Goal: Information Seeking & Learning: Stay updated

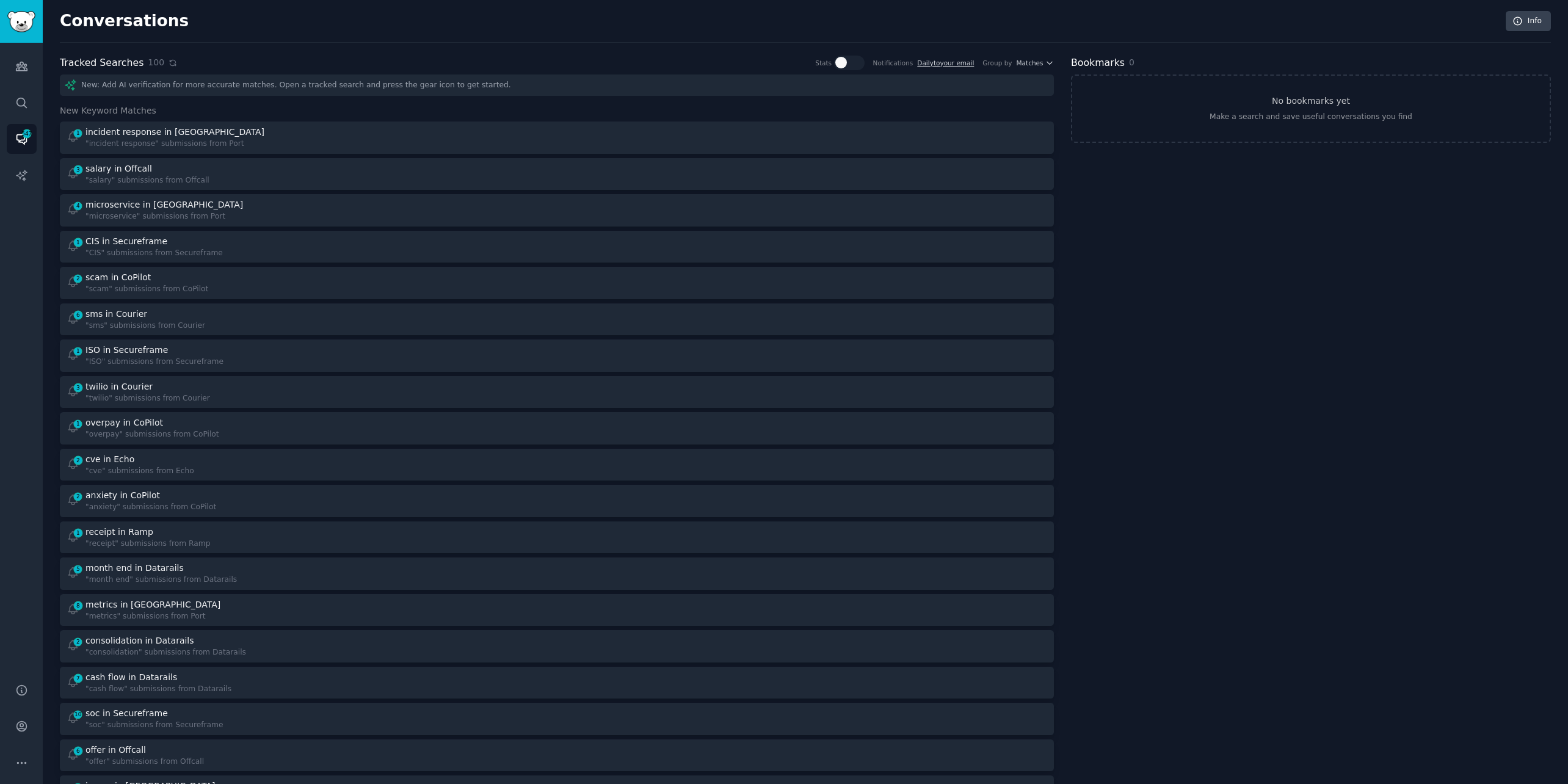
click at [170, 64] on icon at bounding box center [173, 63] width 6 height 6
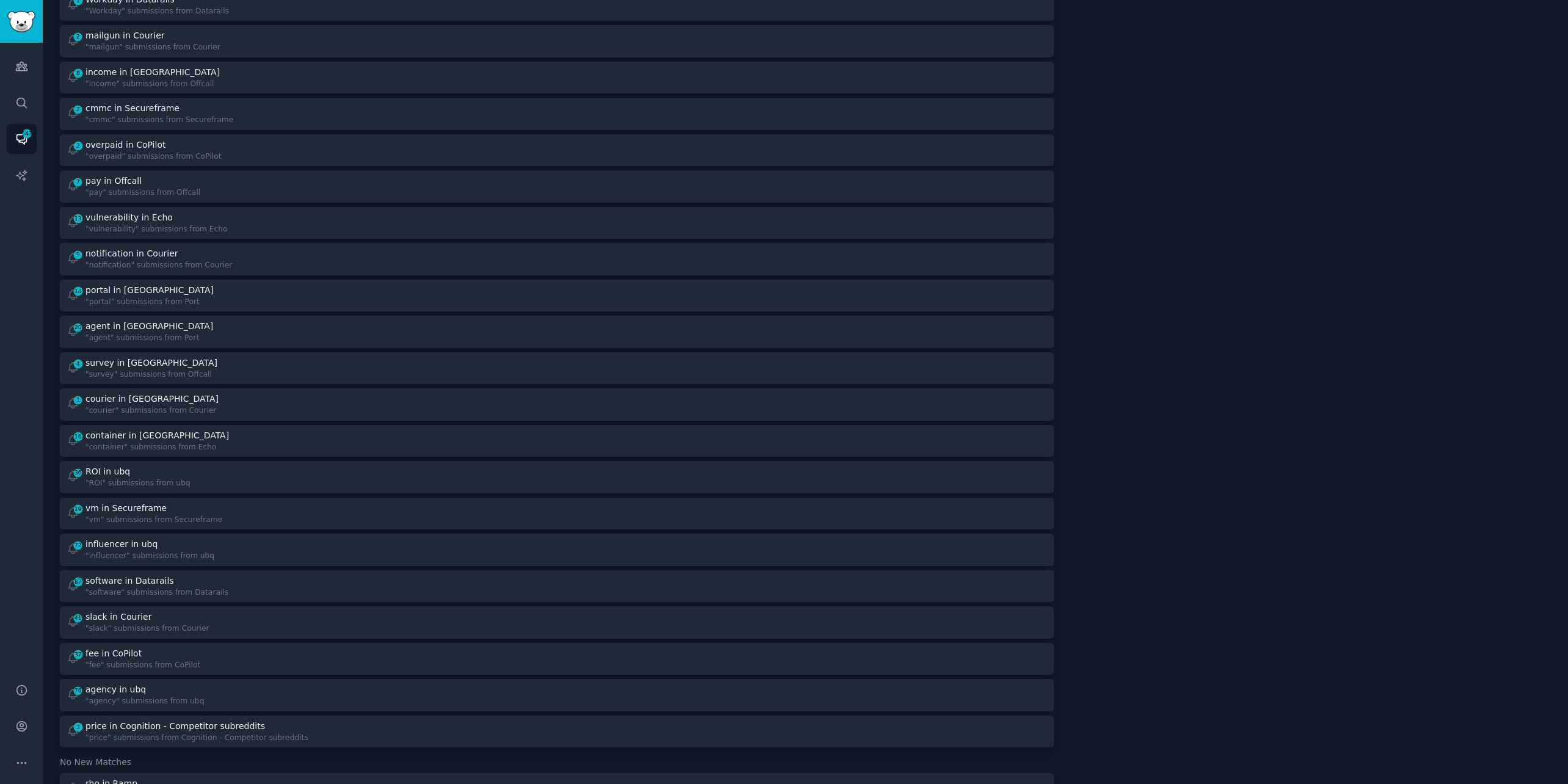
scroll to position [843, 0]
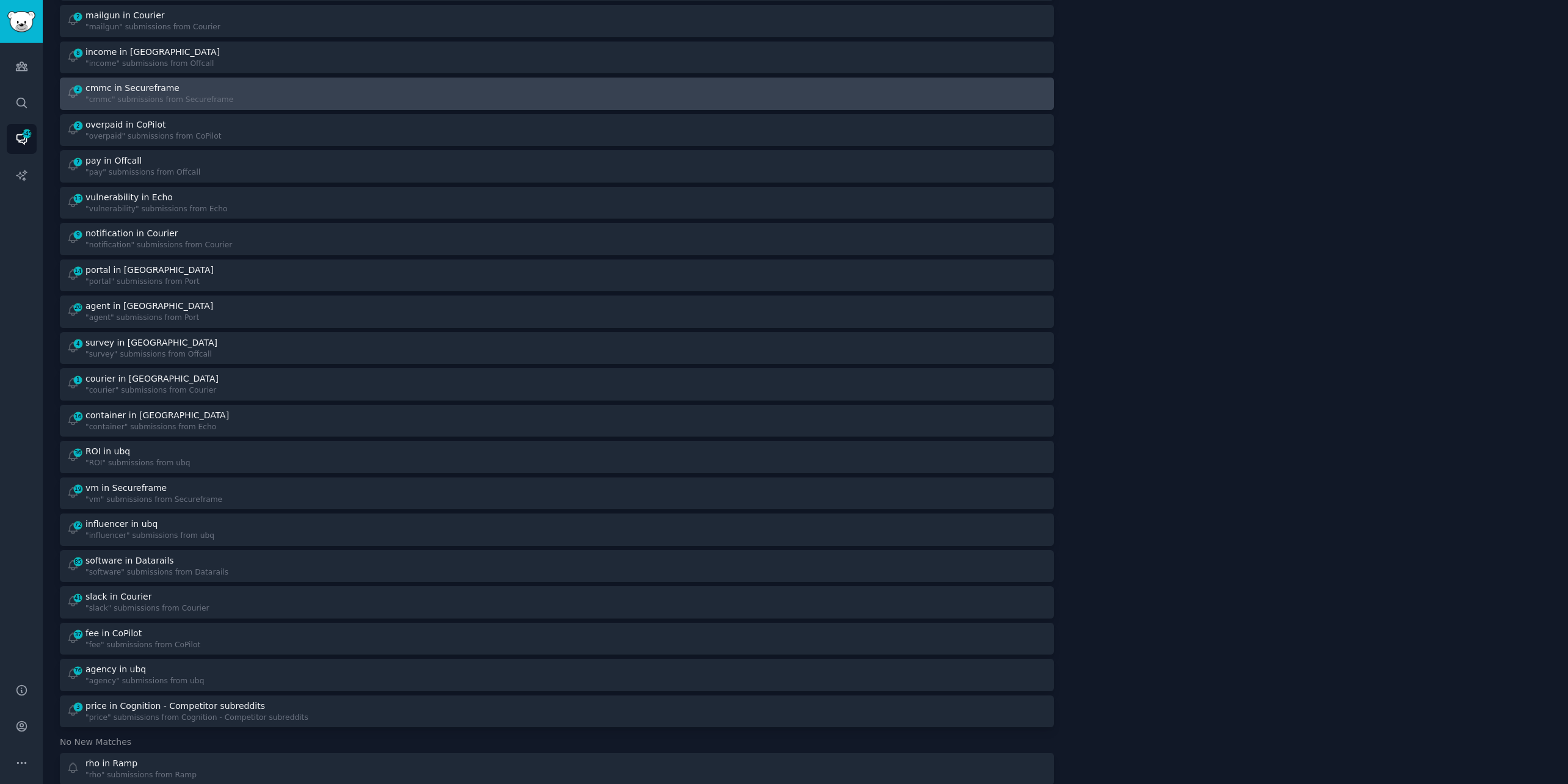
click at [176, 78] on link "2 cmmc in Secureframe "cmmc" submissions from Secureframe" at bounding box center [557, 94] width 994 height 32
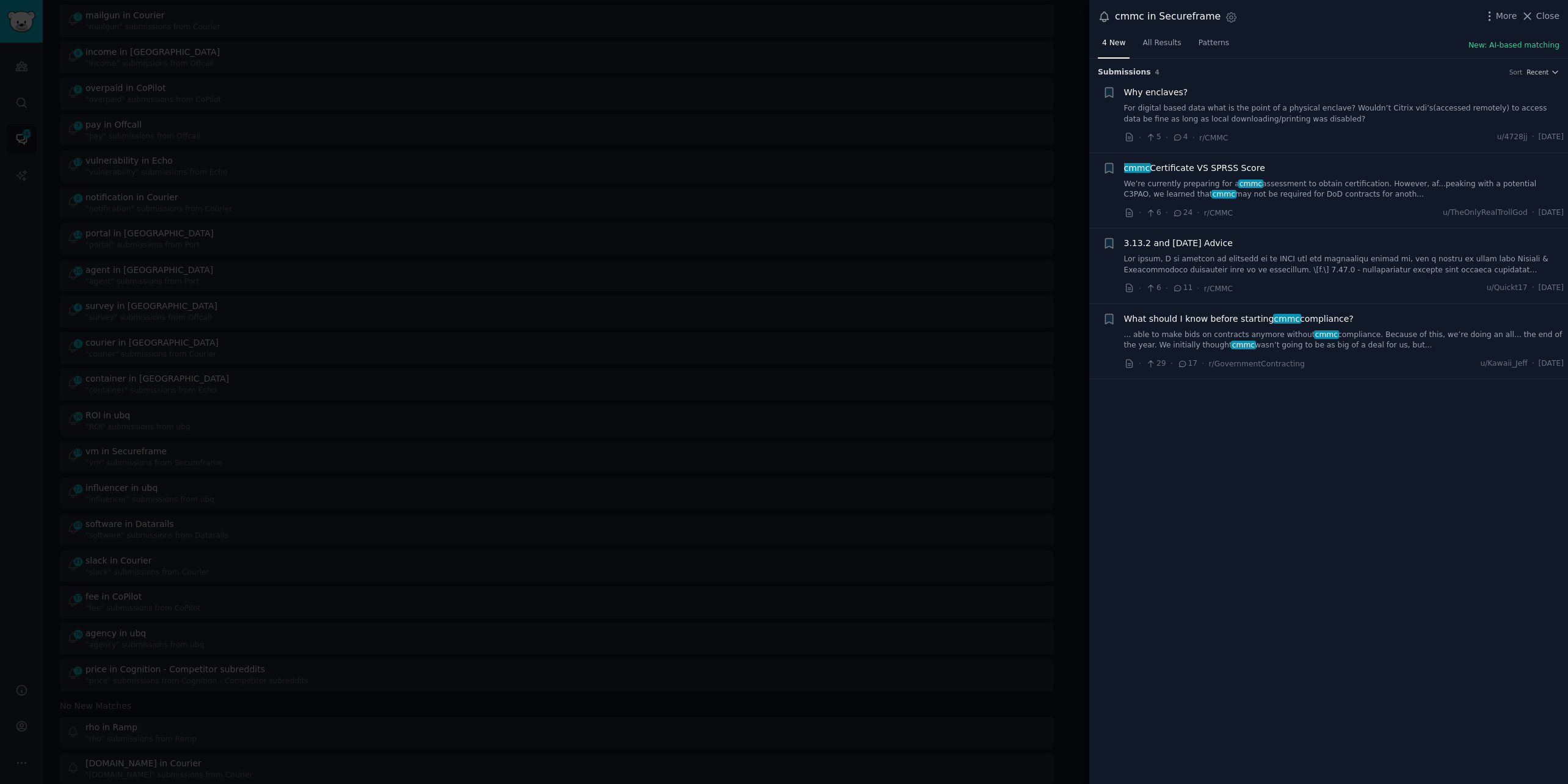
click at [1276, 336] on link "... able to make bids on contracts anymore without cmmc compliance. Because of …" at bounding box center [1344, 341] width 440 height 22
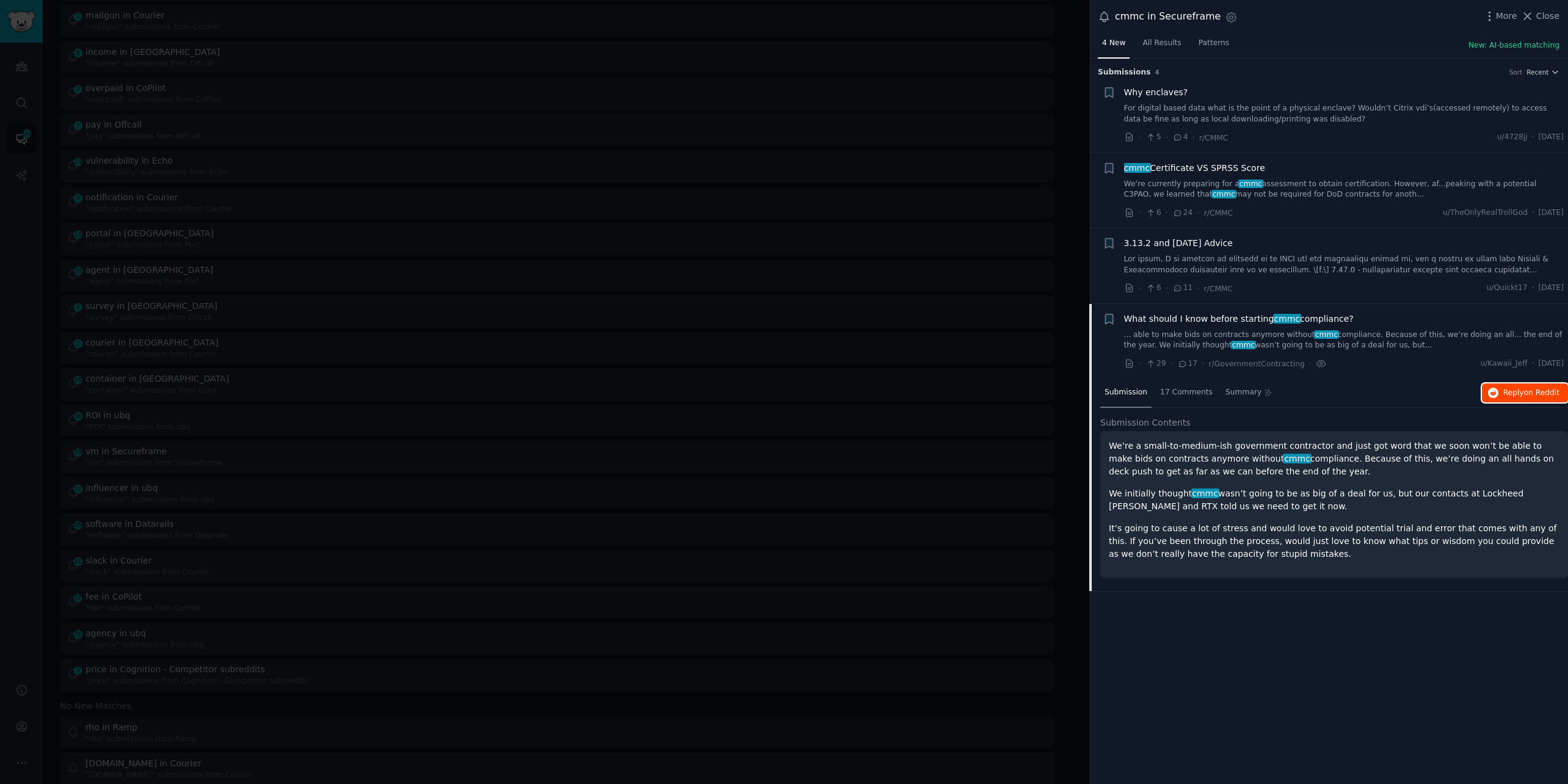
click at [1495, 395] on icon "button" at bounding box center [1493, 392] width 11 height 11
click at [380, 26] on div at bounding box center [784, 392] width 1568 height 784
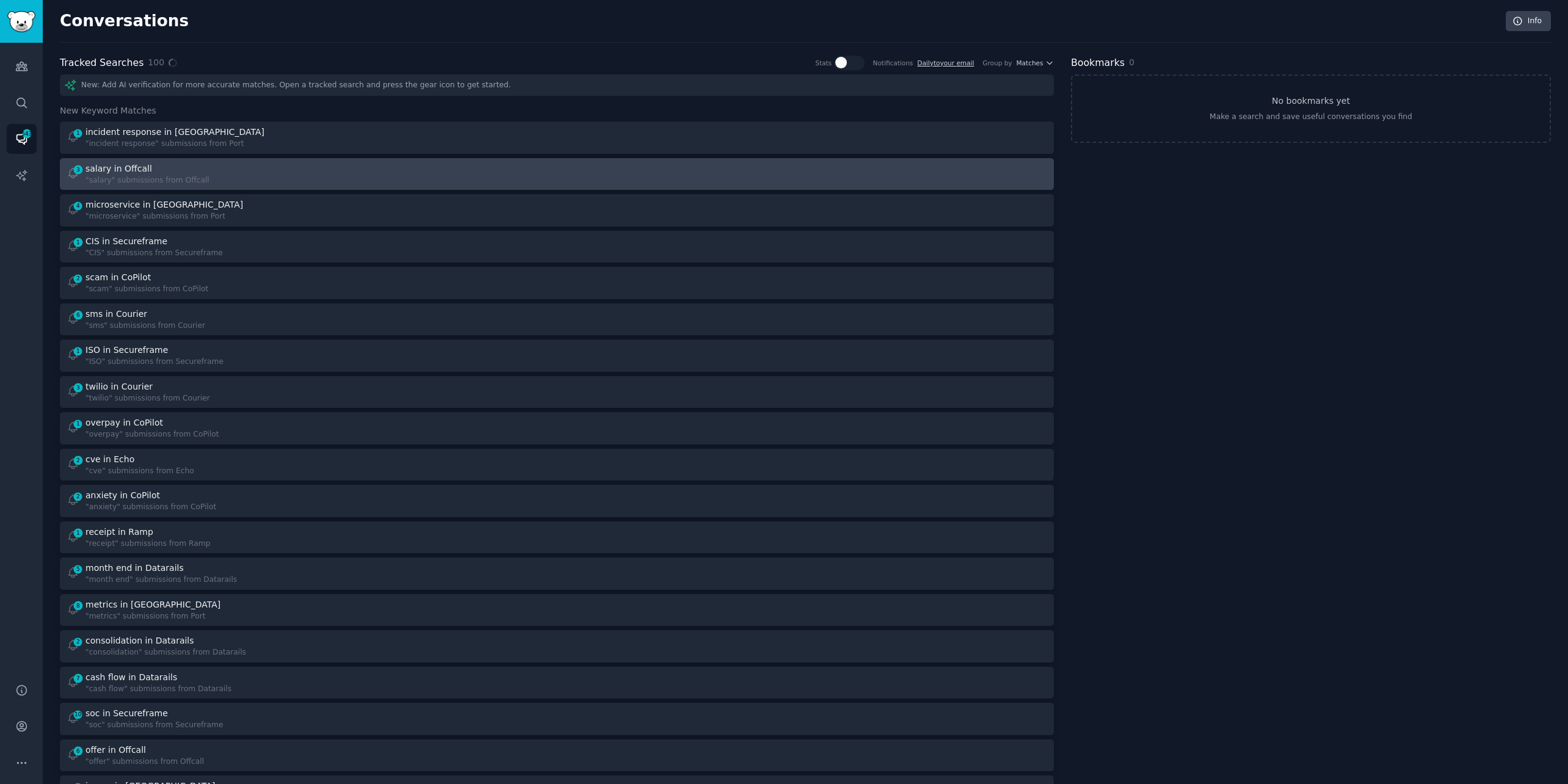
click at [258, 174] on div "3 salary in Offcall "salary" submissions from Offcall" at bounding box center [308, 174] width 483 height 24
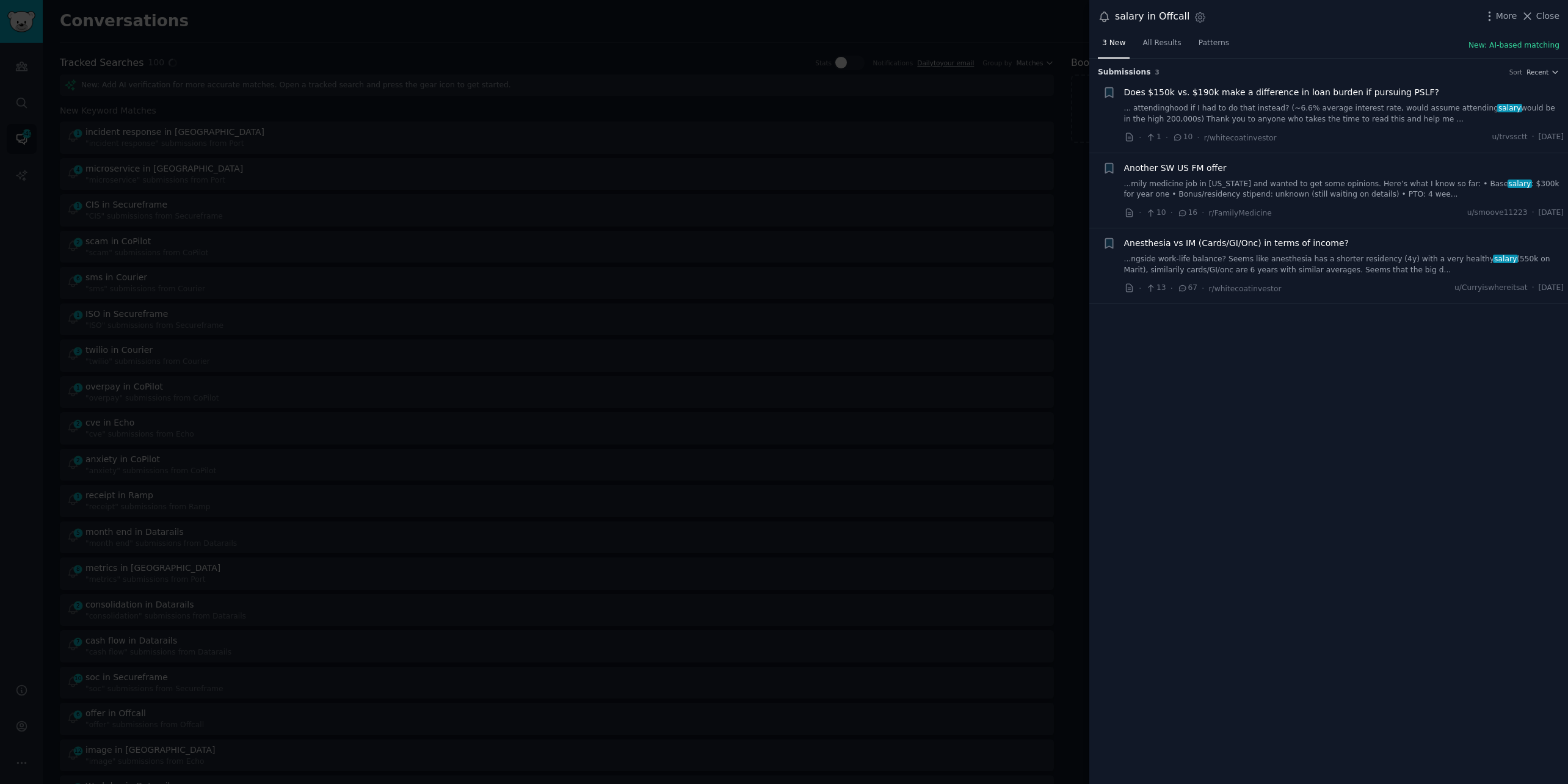
click at [1310, 191] on link "...mily medicine job in [US_STATE] and wanted to get some opinions. Here’s what…" at bounding box center [1344, 189] width 440 height 22
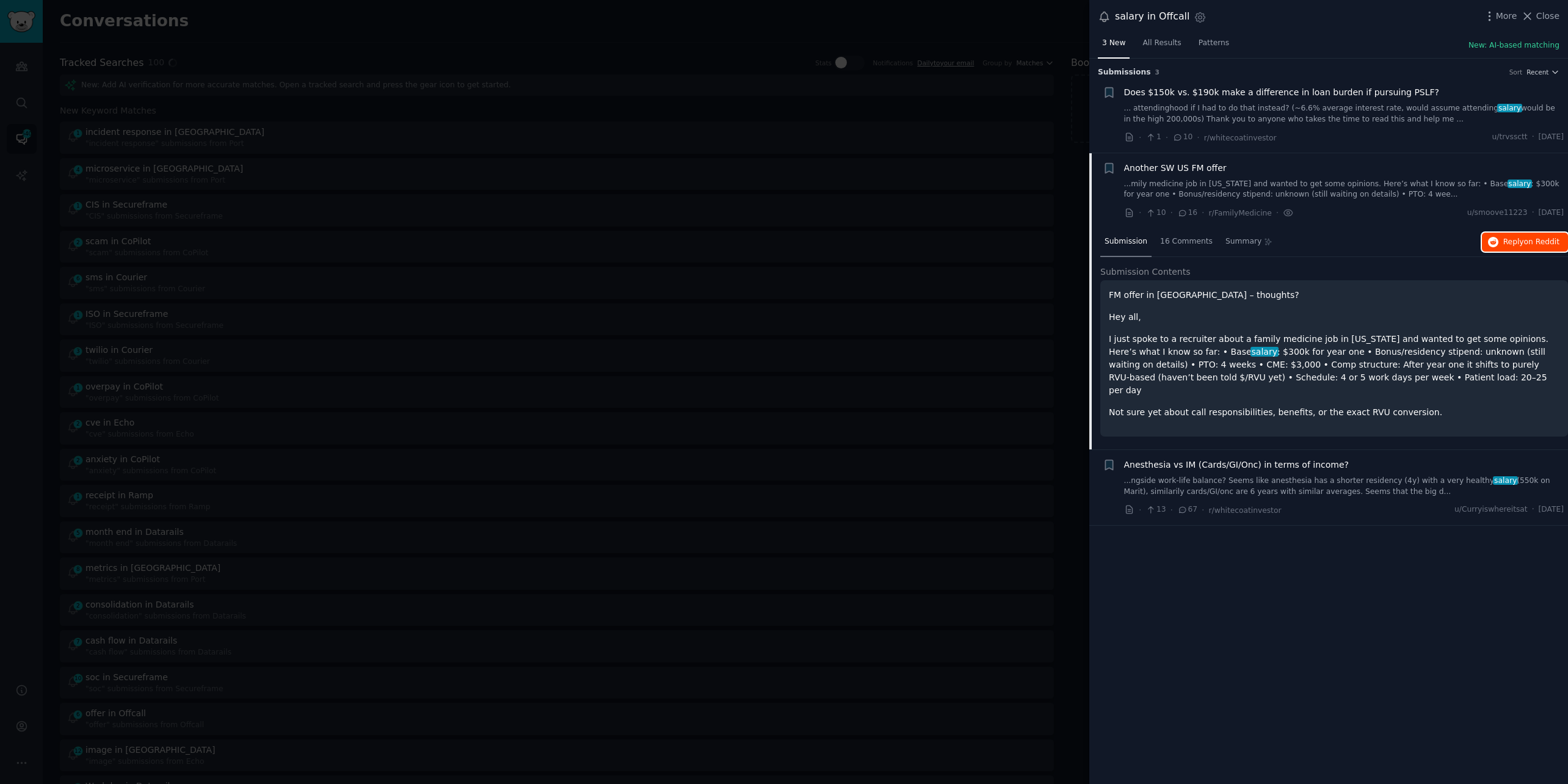
click at [1510, 243] on span "Reply on Reddit" at bounding box center [1531, 242] width 56 height 11
click at [357, 30] on div at bounding box center [784, 392] width 1568 height 784
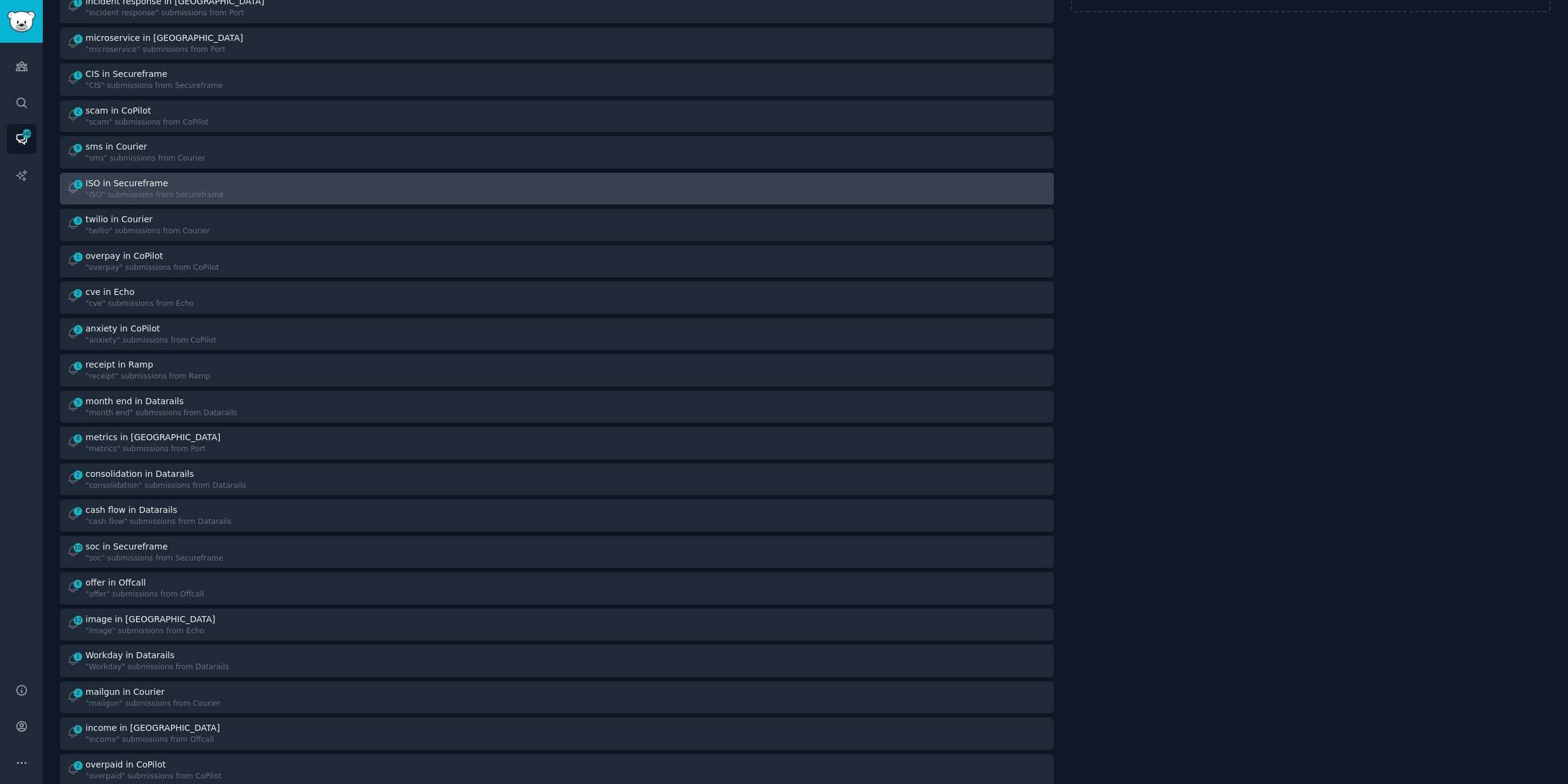
scroll to position [132, 0]
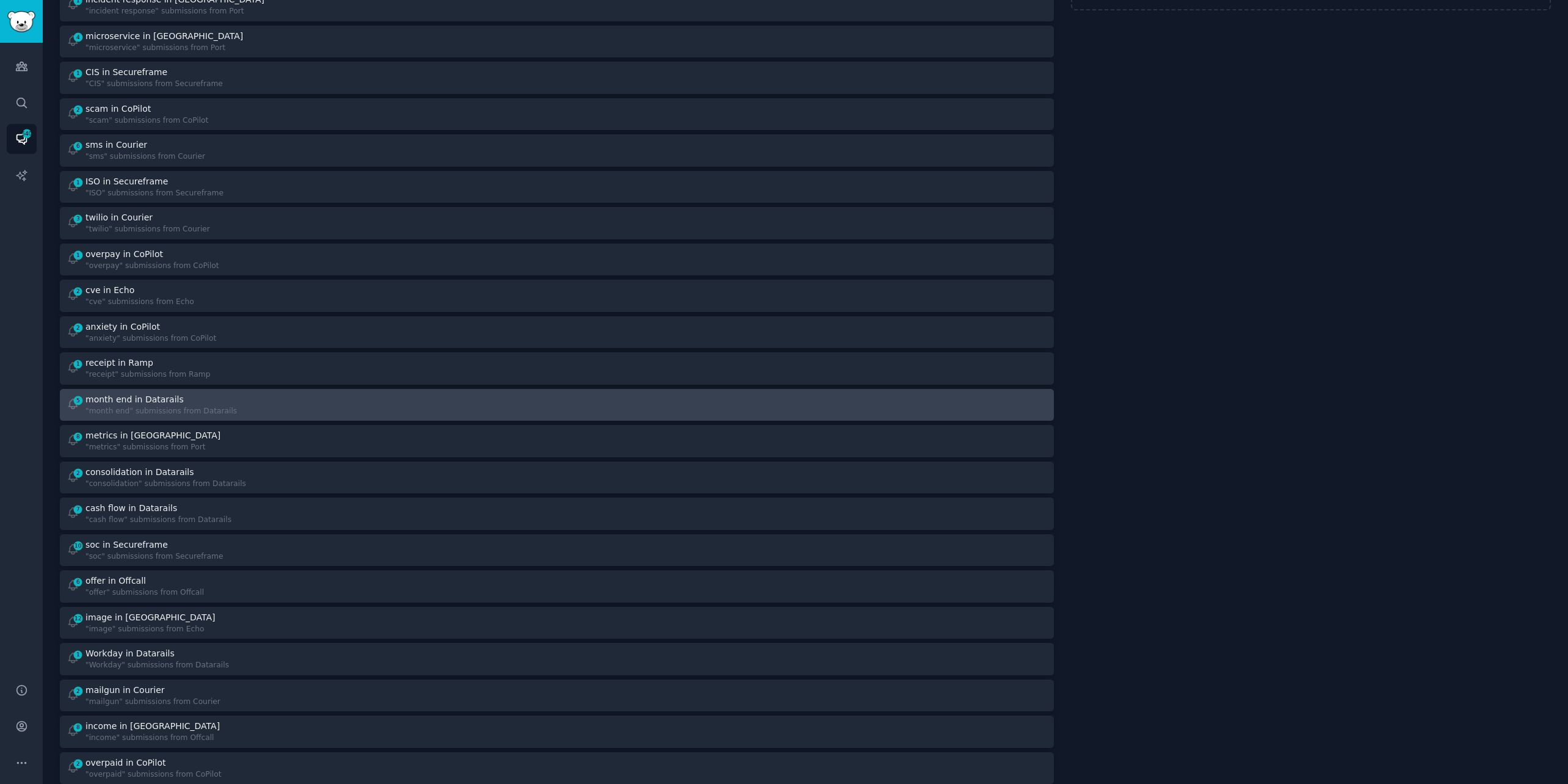
click at [333, 390] on link "5 month end in Datarails "month end" submissions from Datarails" at bounding box center [557, 405] width 994 height 32
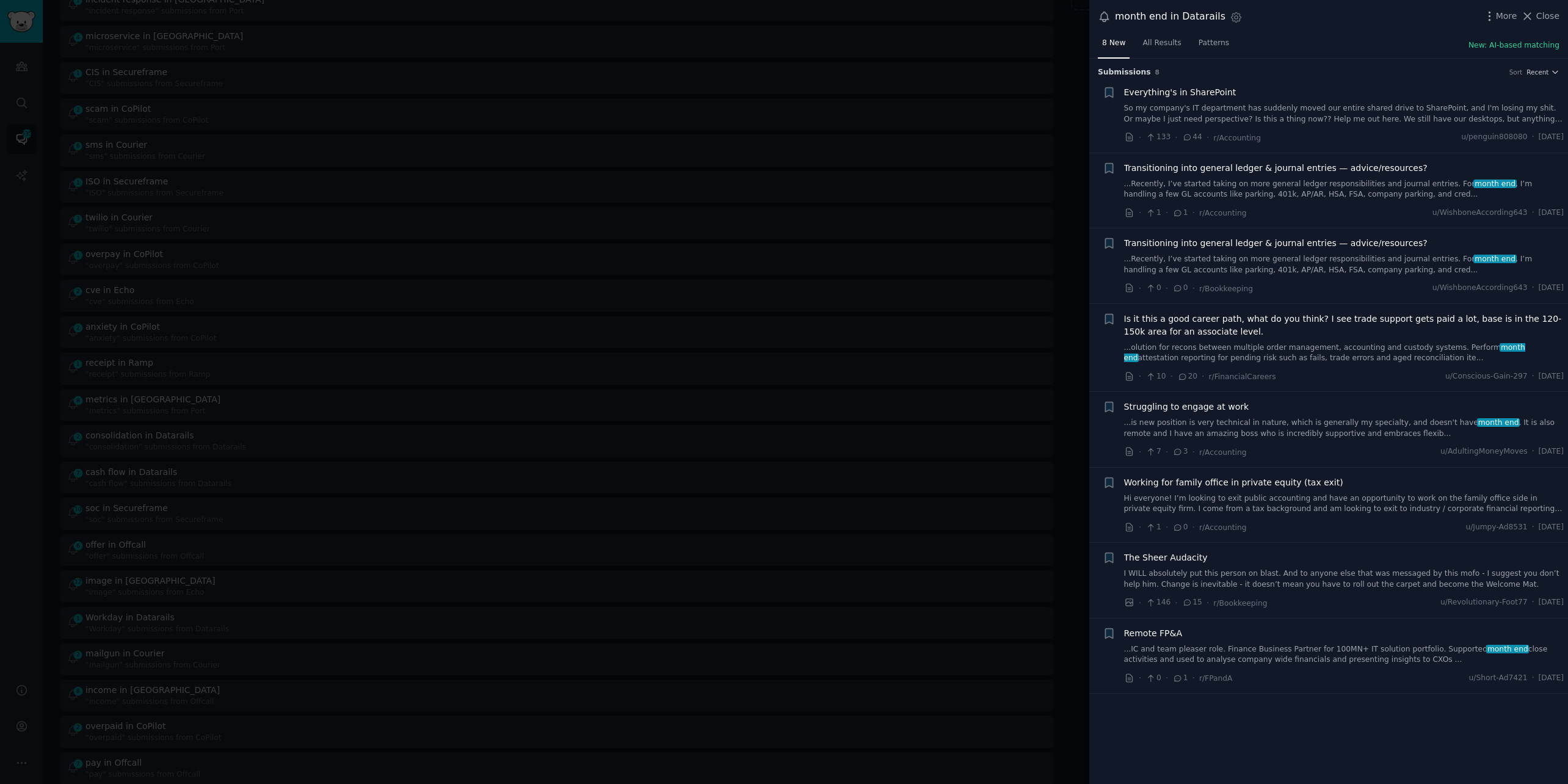
click at [1292, 191] on link "...Recently, I’ve started taking on more general ledger responsibilities and jo…" at bounding box center [1344, 189] width 440 height 22
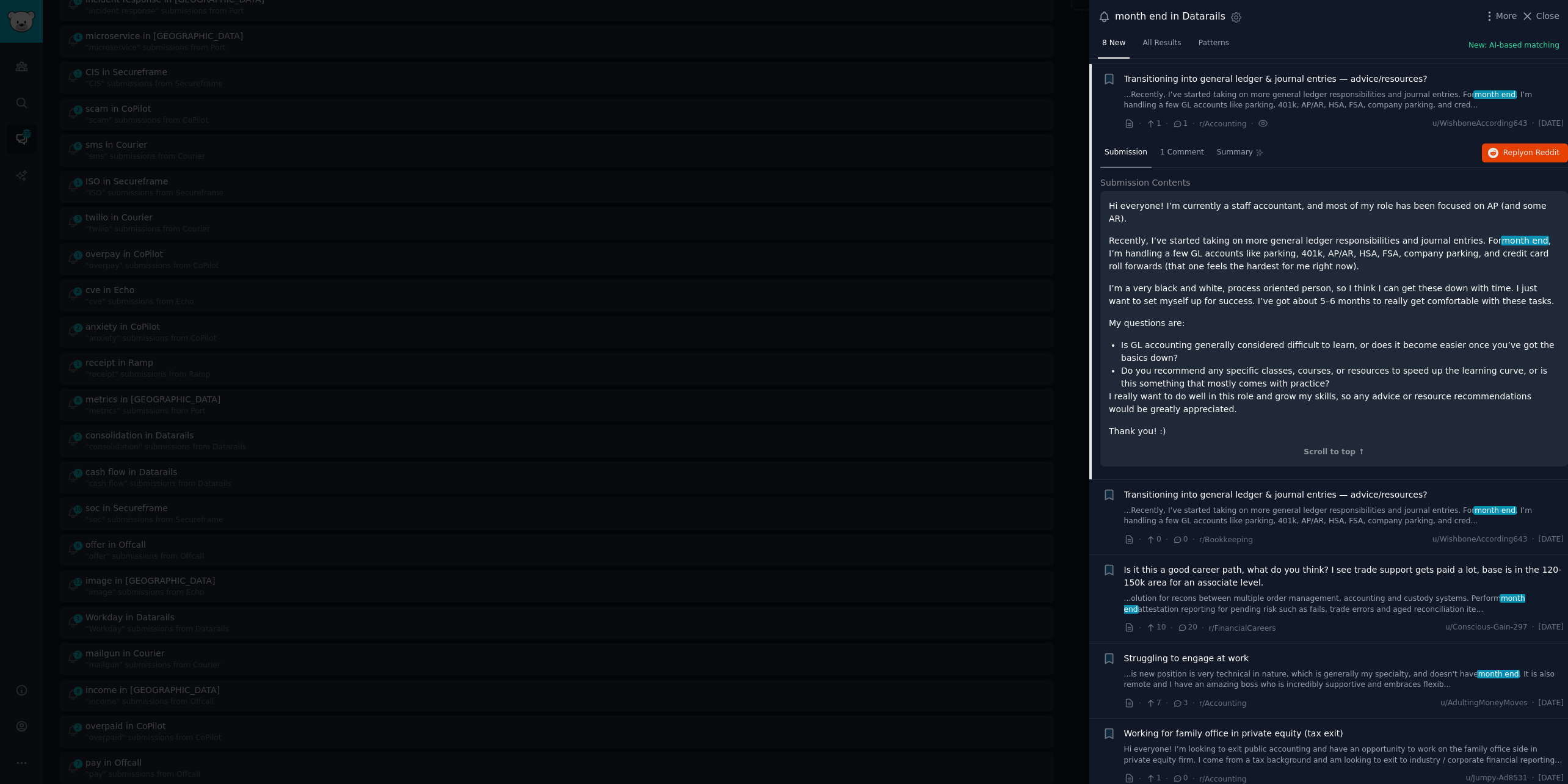
scroll to position [94, 0]
click at [1530, 143] on span "on Reddit" at bounding box center [1541, 148] width 35 height 9
click at [288, 9] on div at bounding box center [784, 392] width 1568 height 784
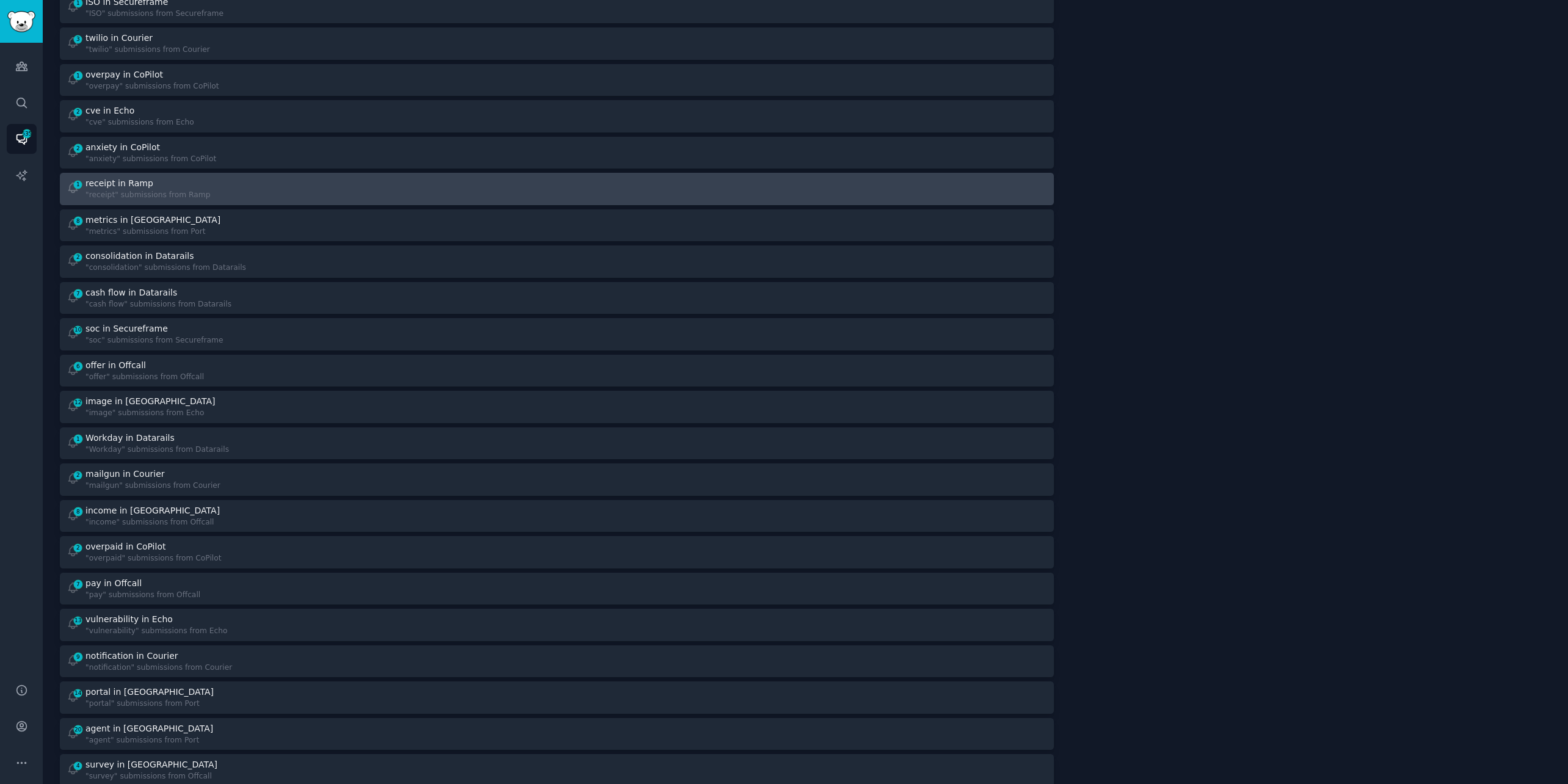
scroll to position [314, 0]
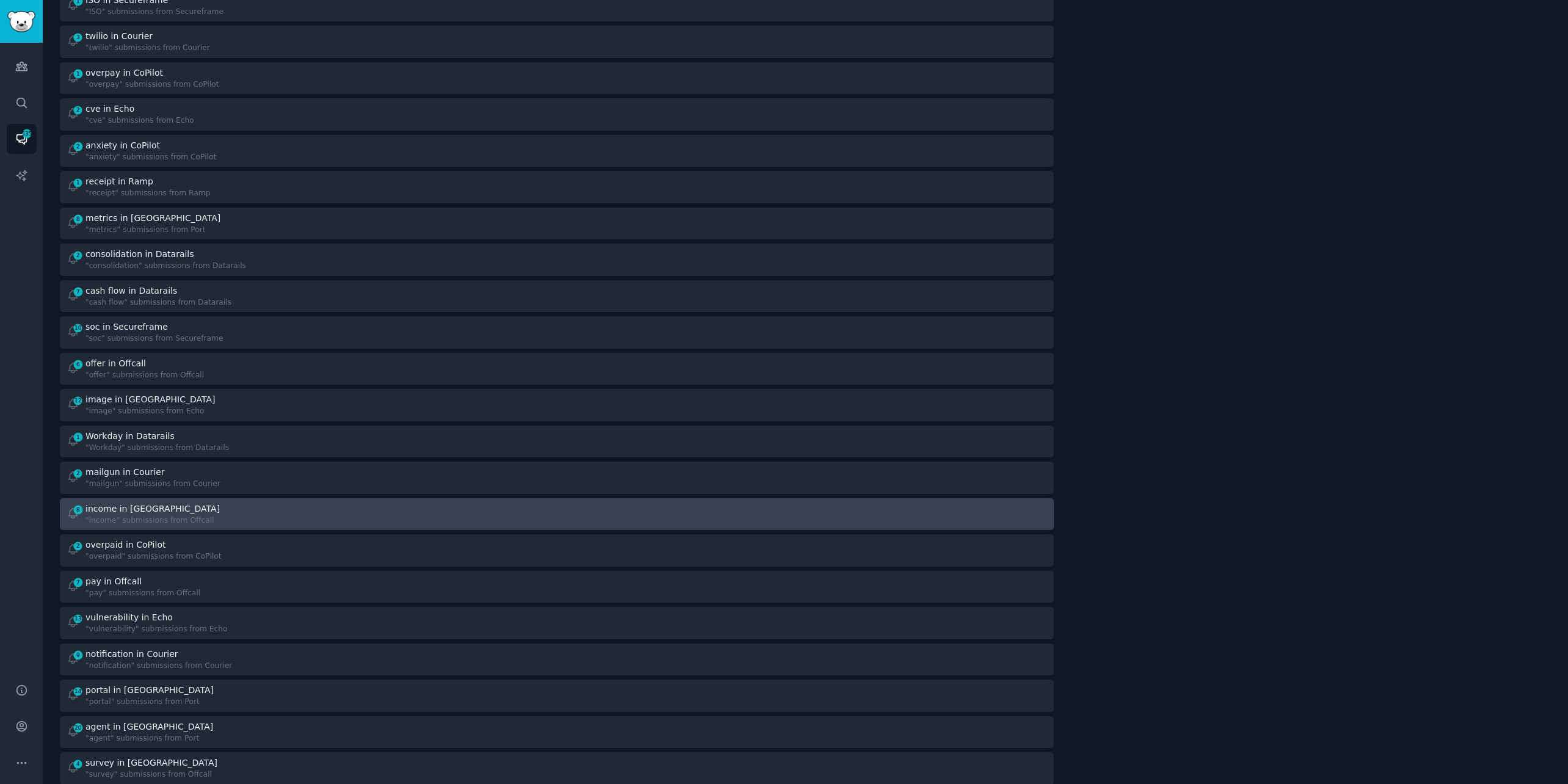
click at [300, 503] on div "8 income in Offcall "income" submissions from Offcall" at bounding box center [308, 514] width 483 height 24
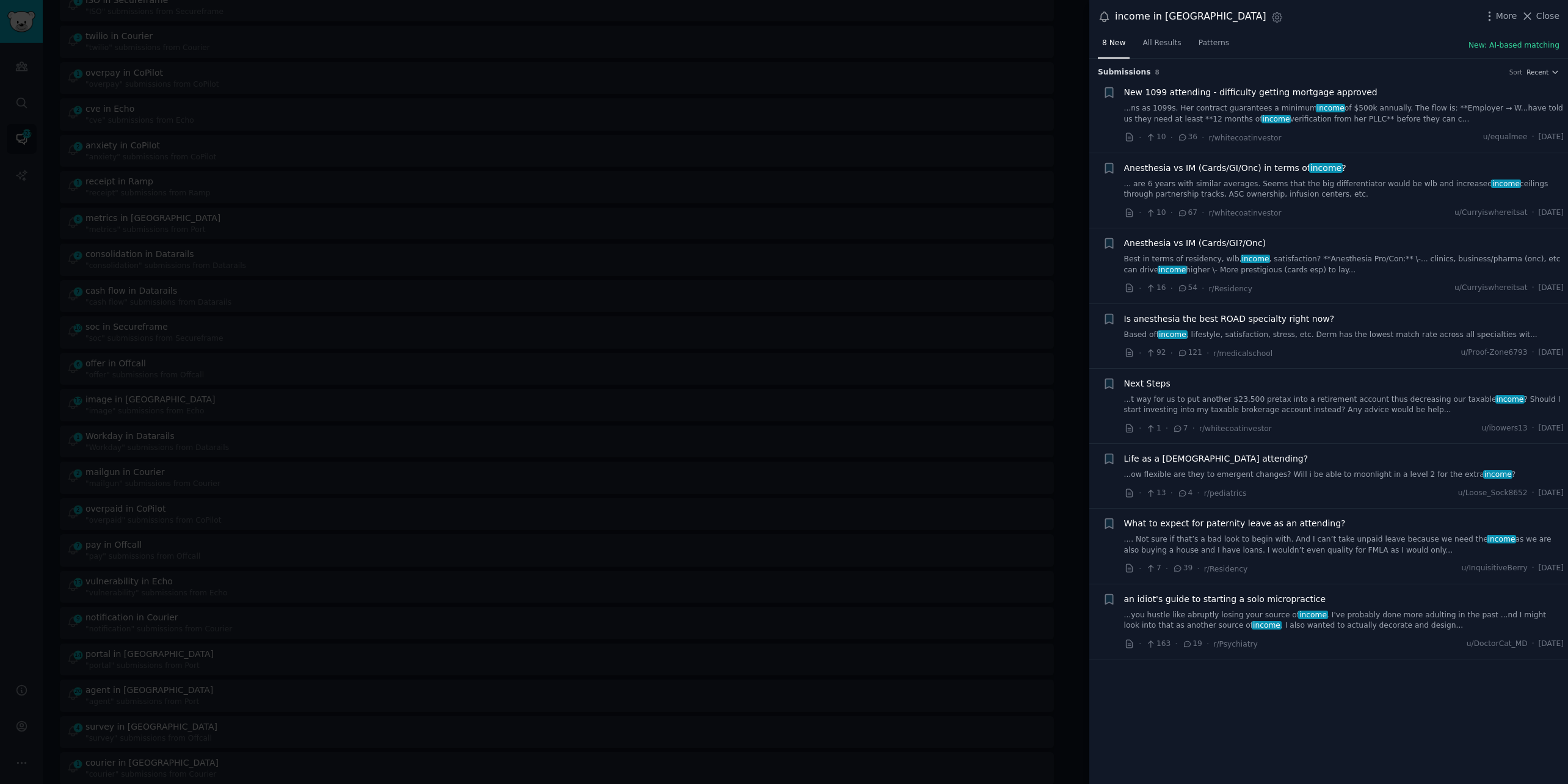
click at [1264, 179] on link "... are 6 years with similar averages. Seems that the big differentiator would …" at bounding box center [1344, 189] width 440 height 22
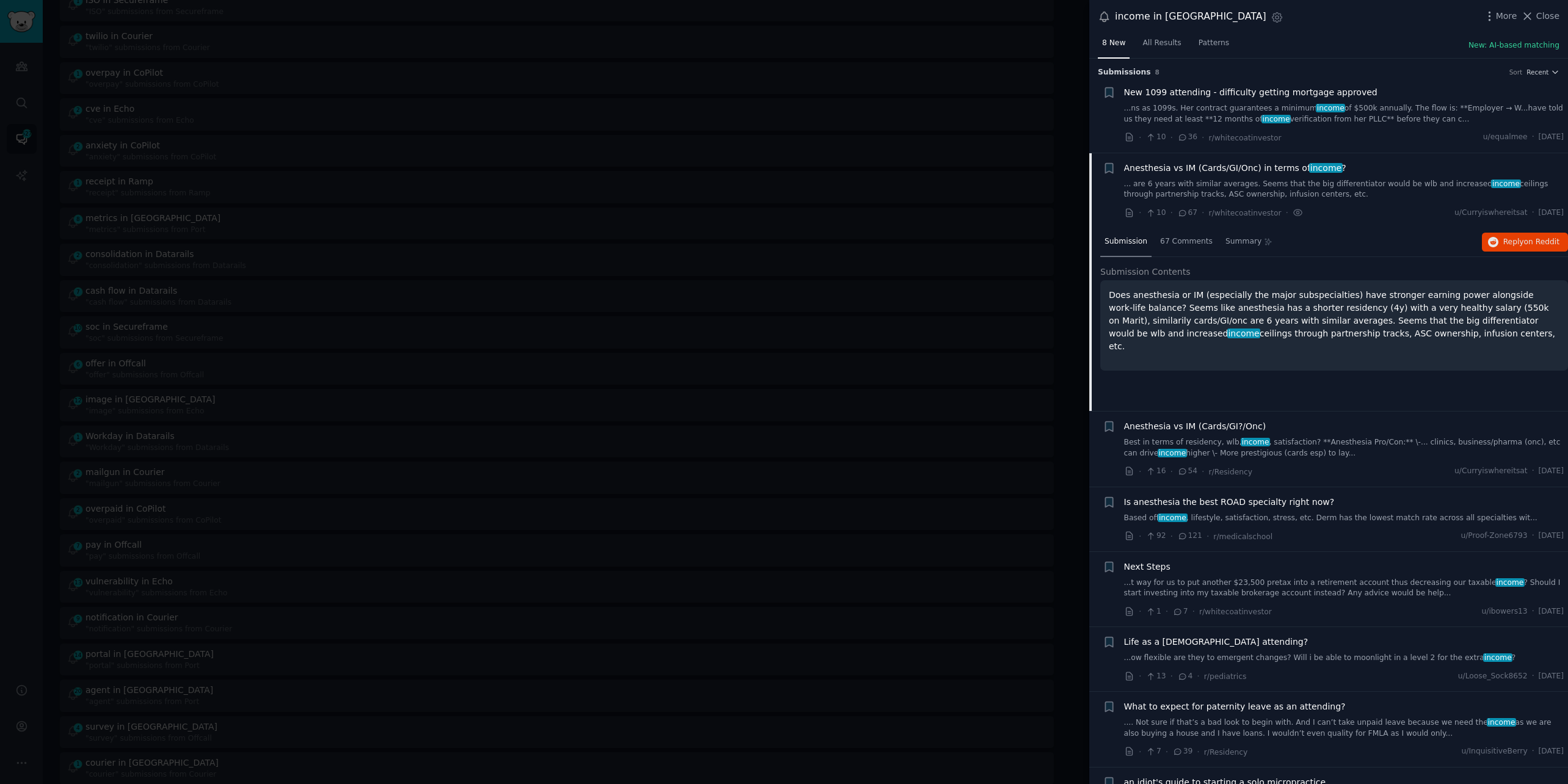
scroll to position [56, 0]
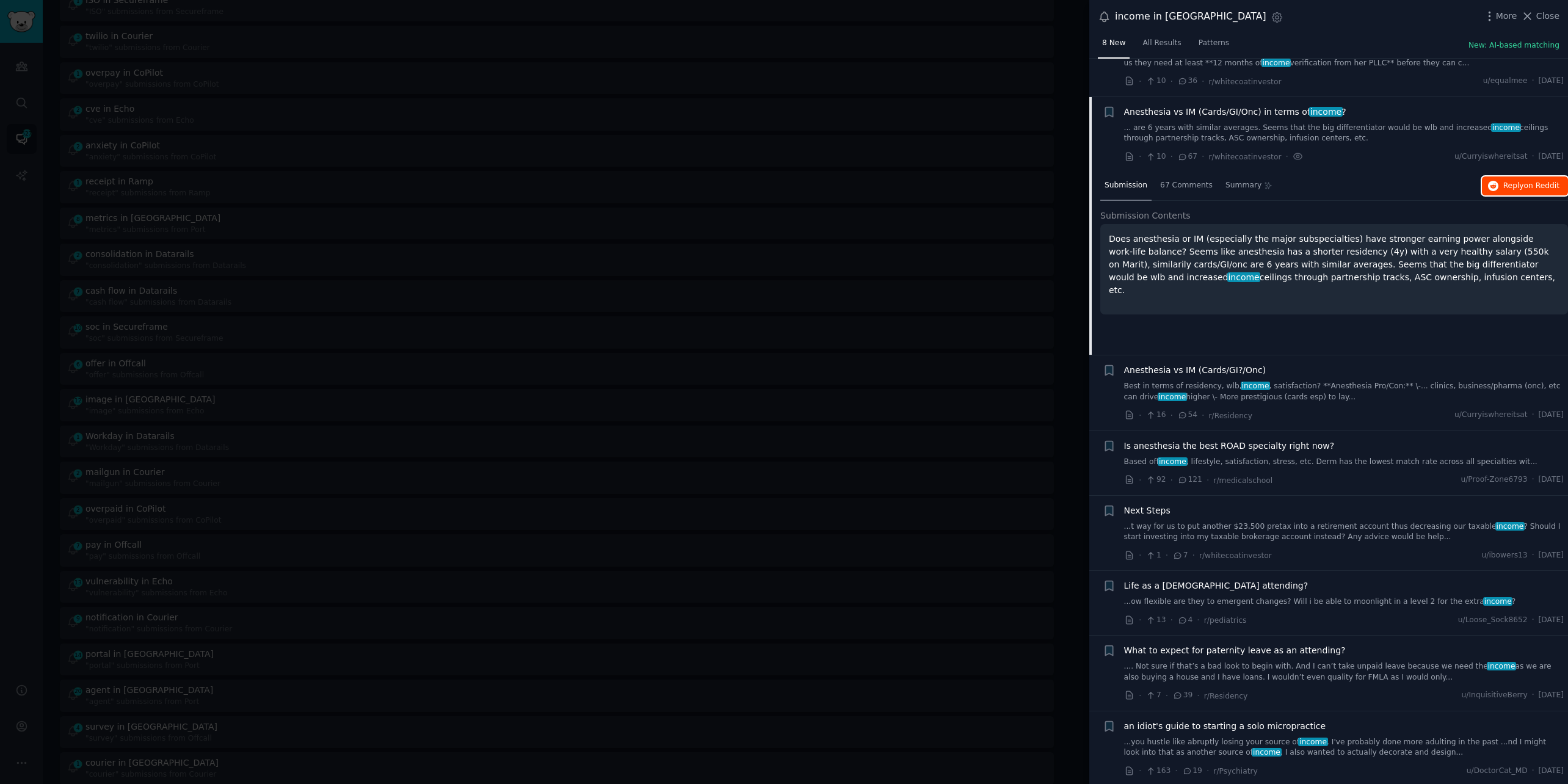
click at [1531, 184] on span "on Reddit" at bounding box center [1541, 186] width 35 height 9
click at [1536, 19] on button "Close" at bounding box center [1540, 17] width 38 height 13
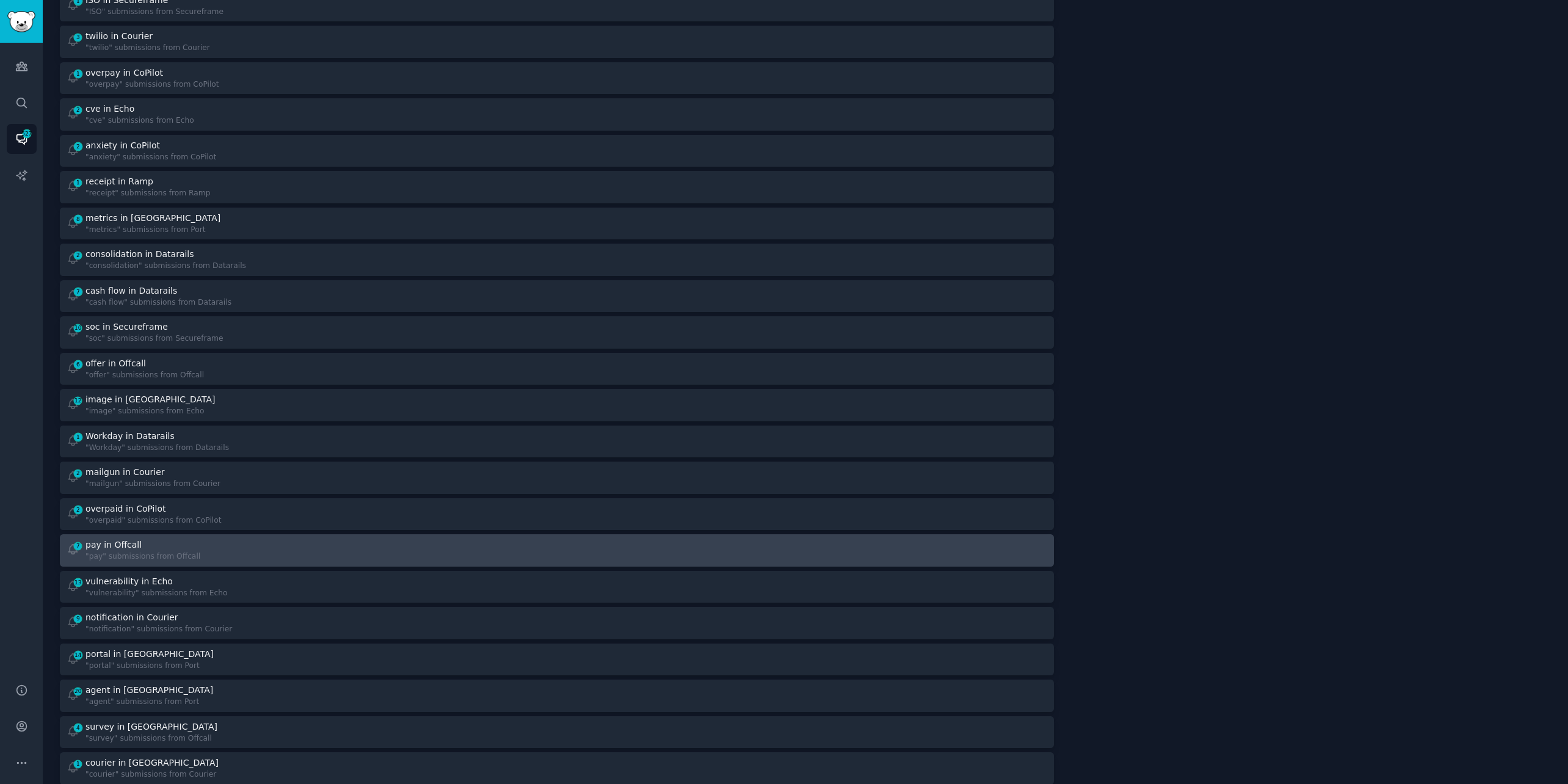
click at [130, 544] on div "pay in Offcall" at bounding box center [114, 545] width 56 height 13
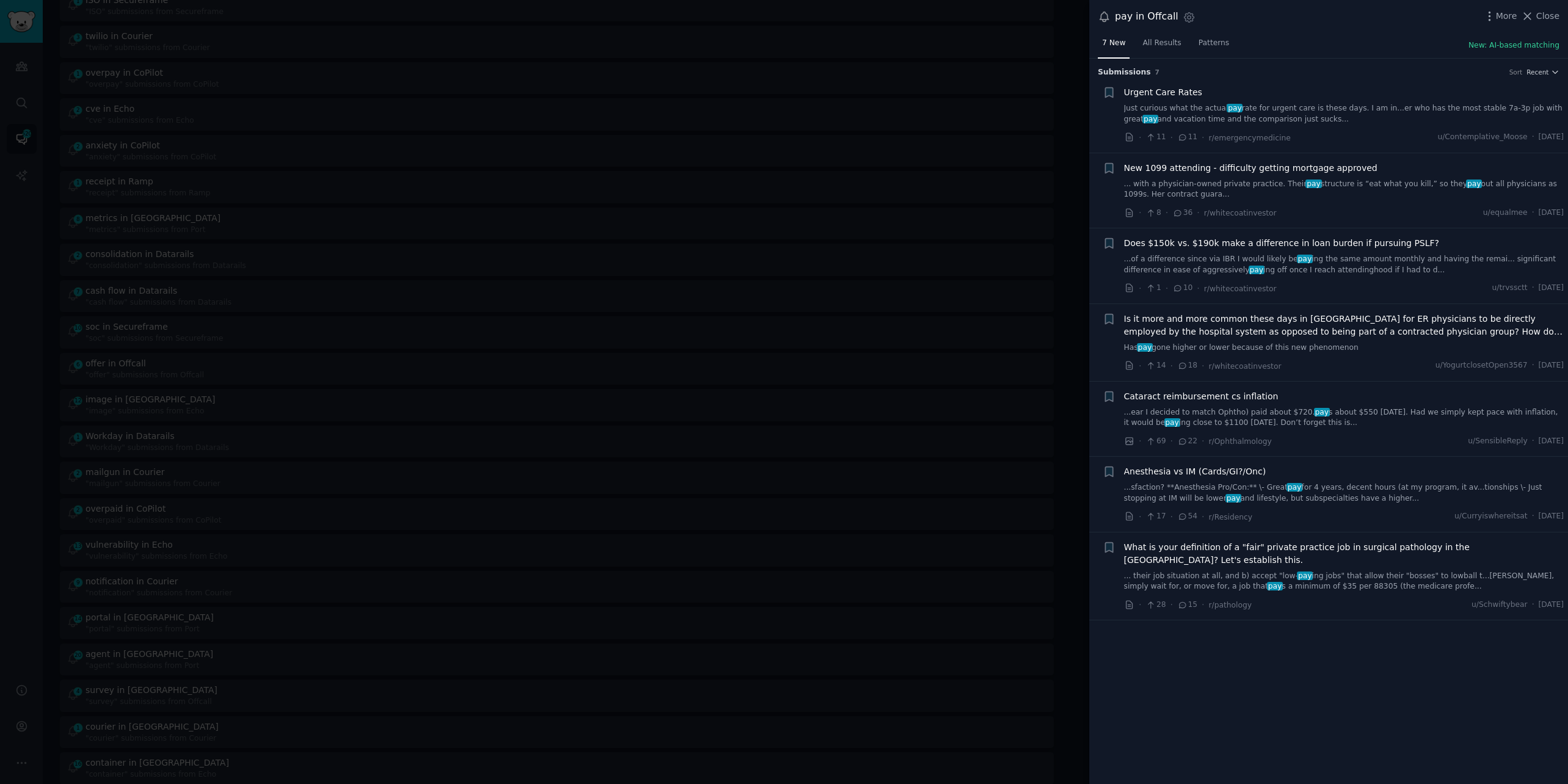
click at [1173, 110] on link "Just curious what the actual pay rate for urgent care is these days. I am in...…" at bounding box center [1344, 114] width 440 height 22
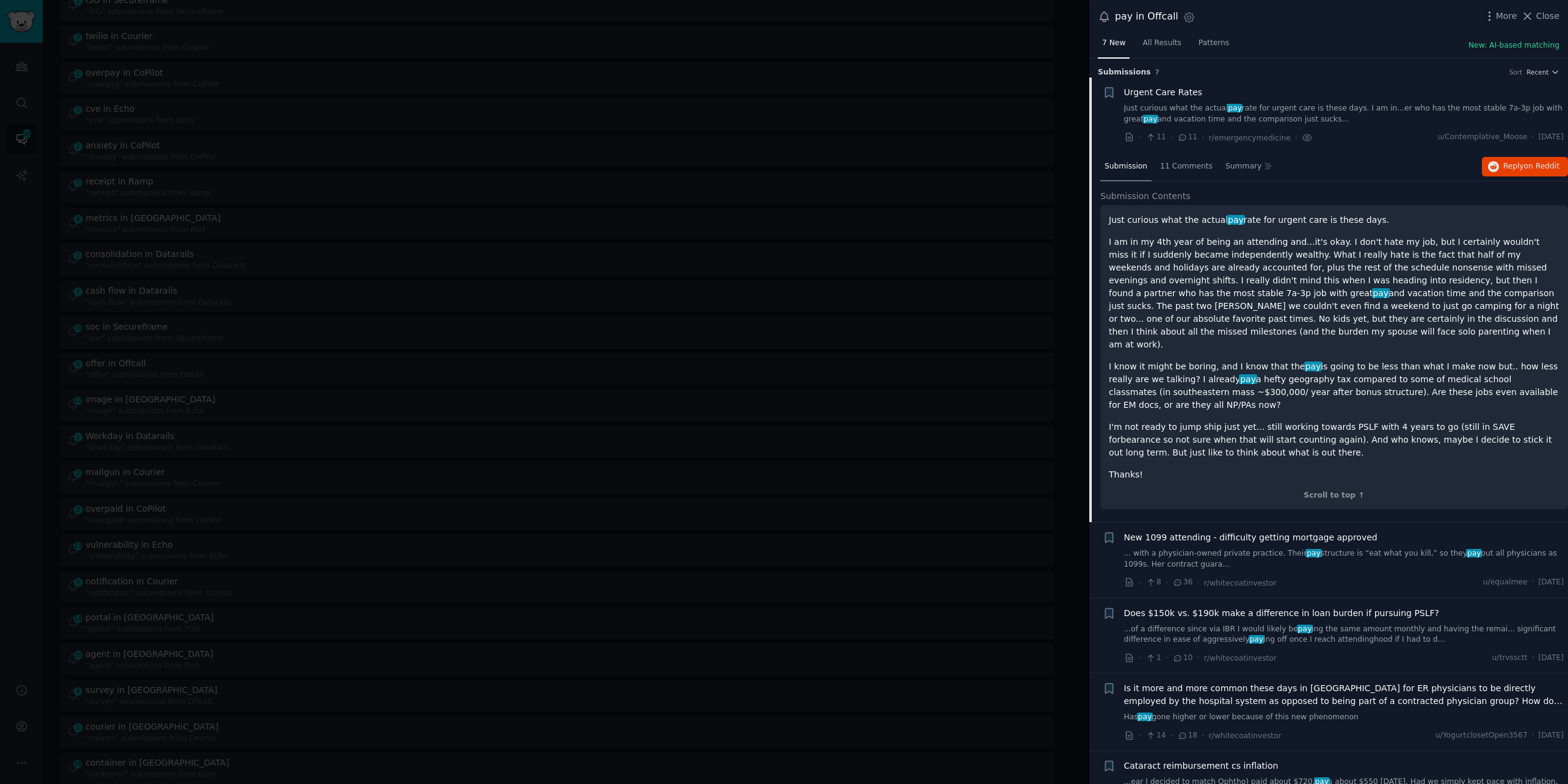
scroll to position [19, 0]
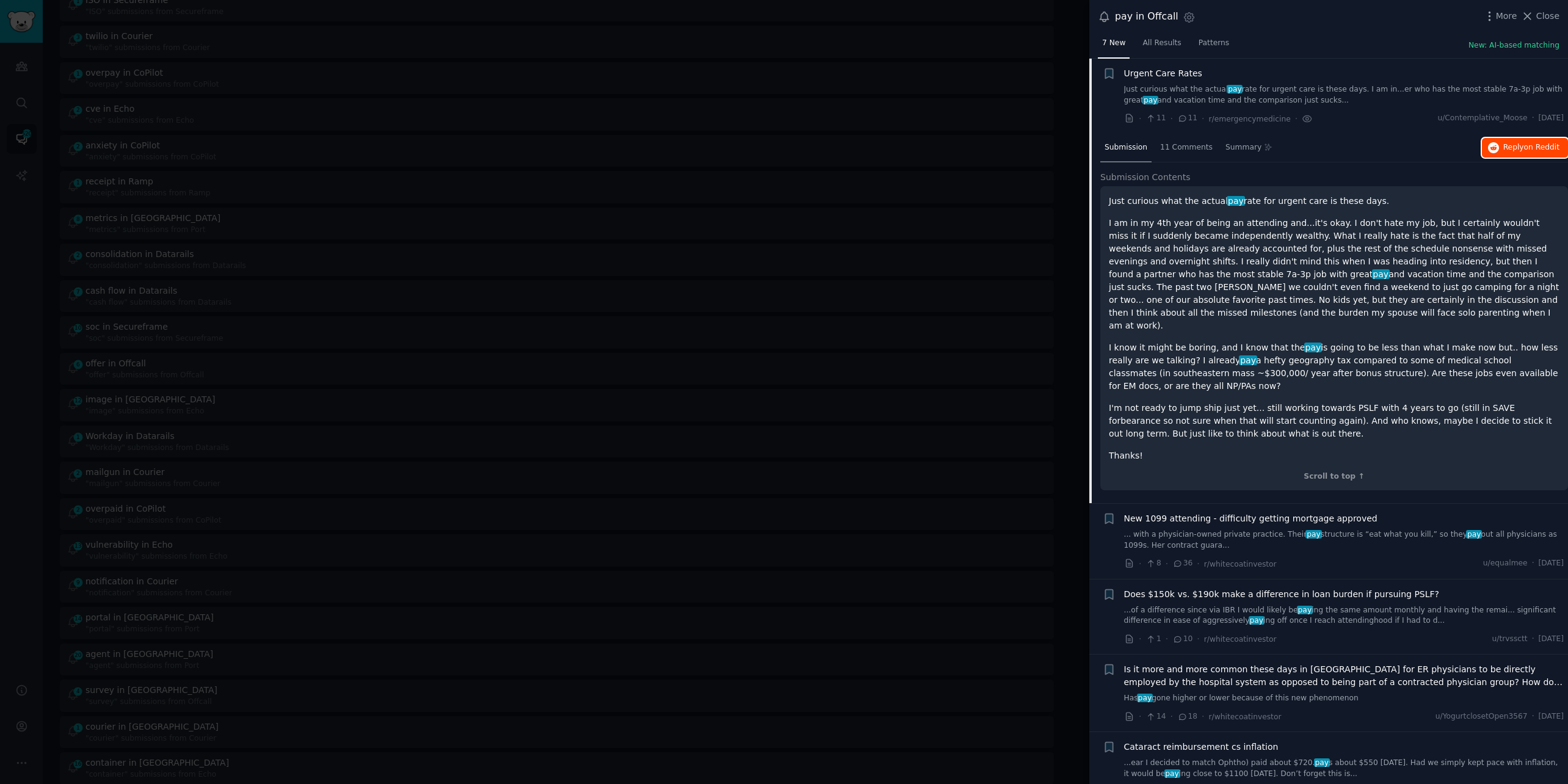
click at [1540, 143] on span "on Reddit" at bounding box center [1541, 147] width 35 height 9
click at [273, 10] on div at bounding box center [784, 392] width 1568 height 784
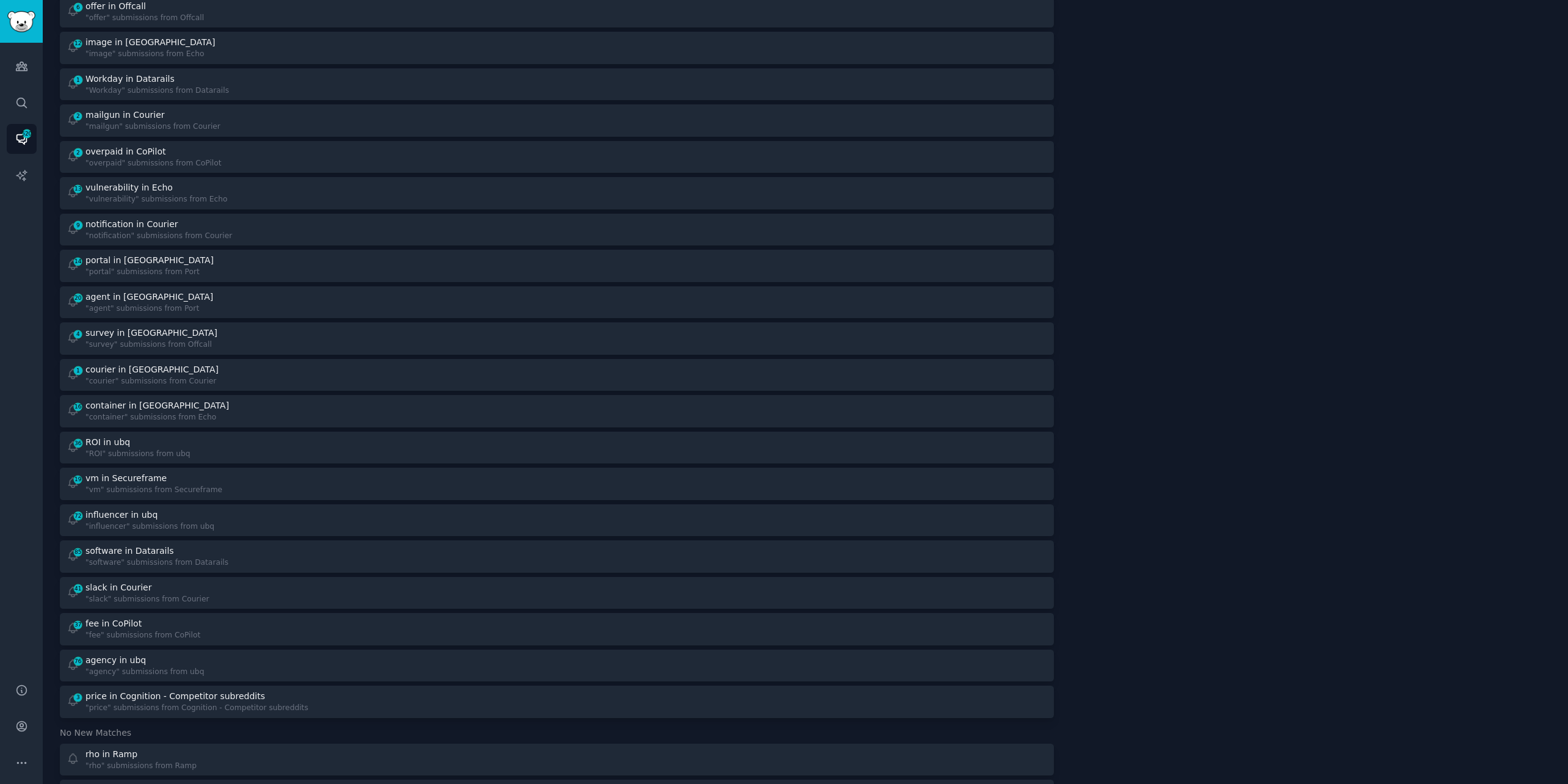
scroll to position [711, 0]
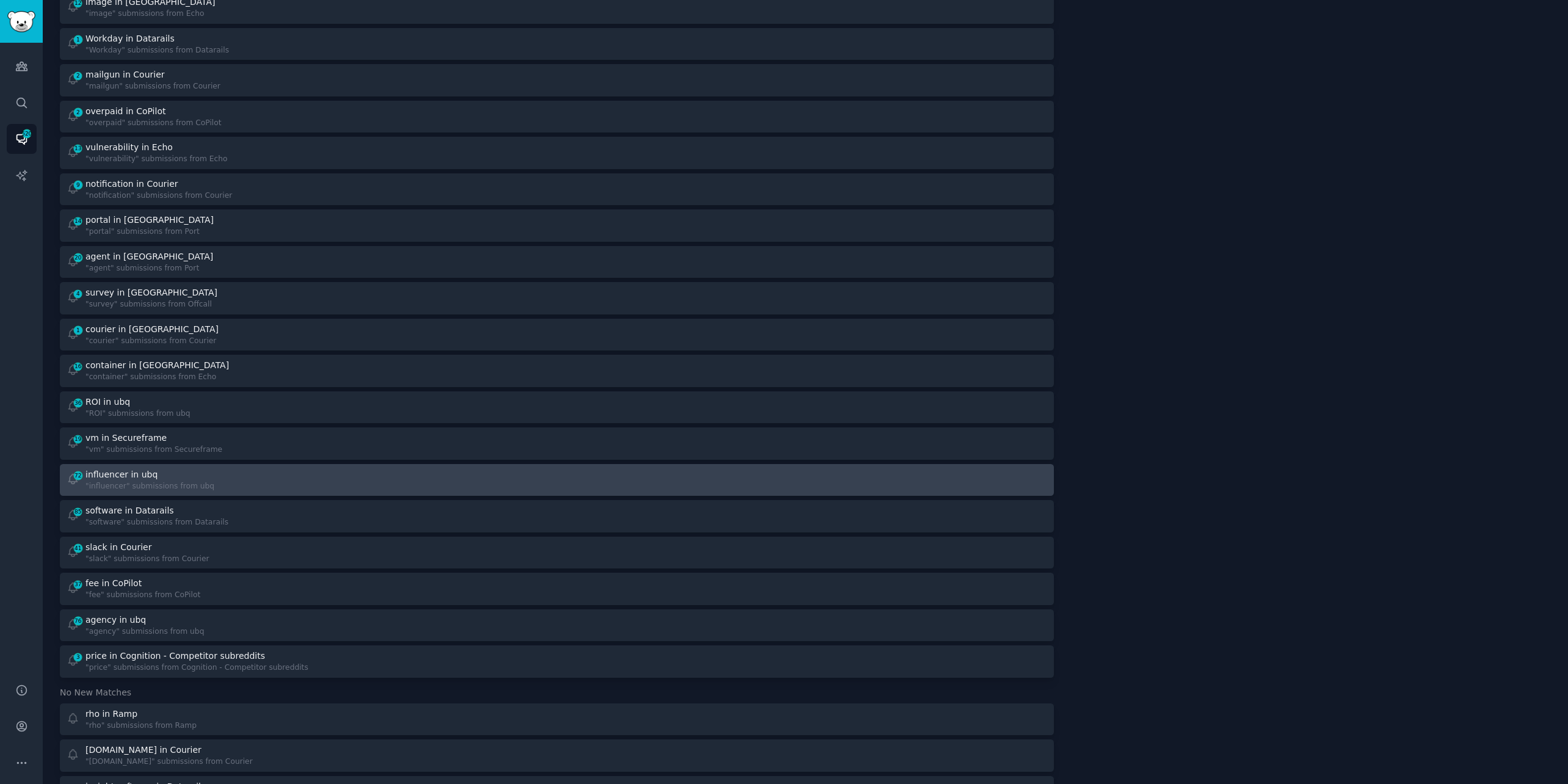
click at [164, 481] on div ""influencer" submissions from ubq" at bounding box center [150, 486] width 129 height 11
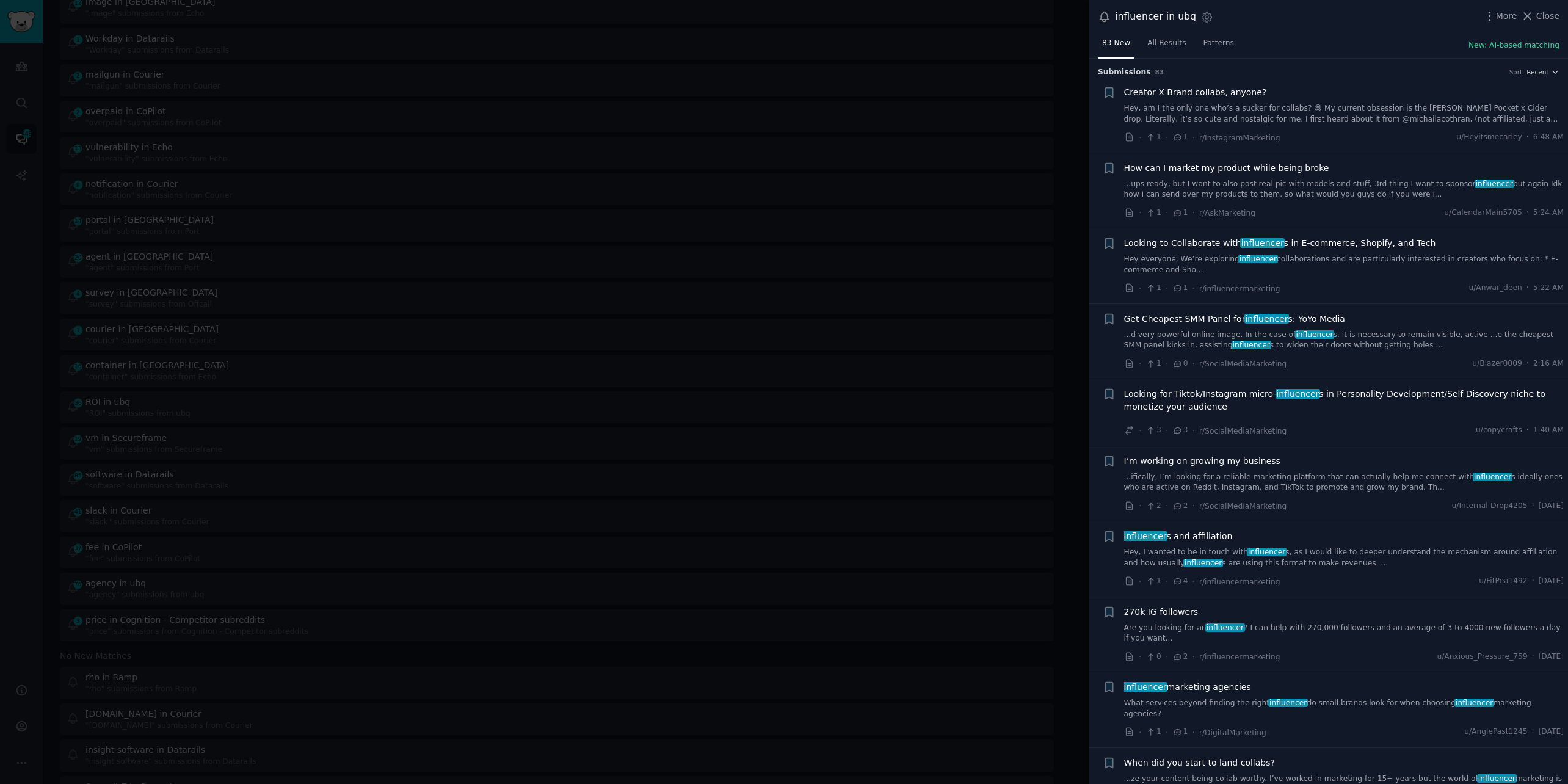
click at [1262, 262] on span "influencer" at bounding box center [1258, 259] width 40 height 9
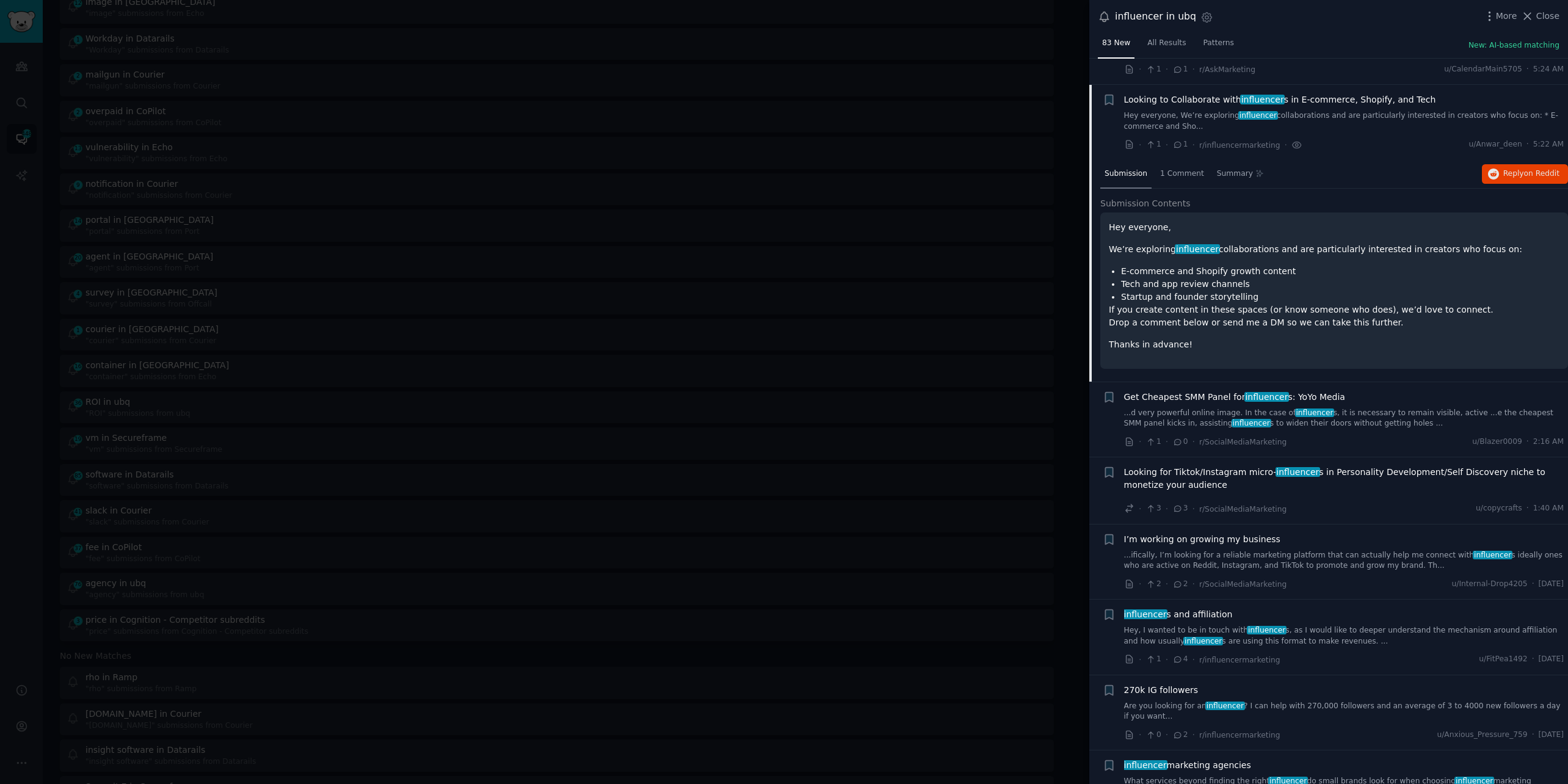
scroll to position [170, 0]
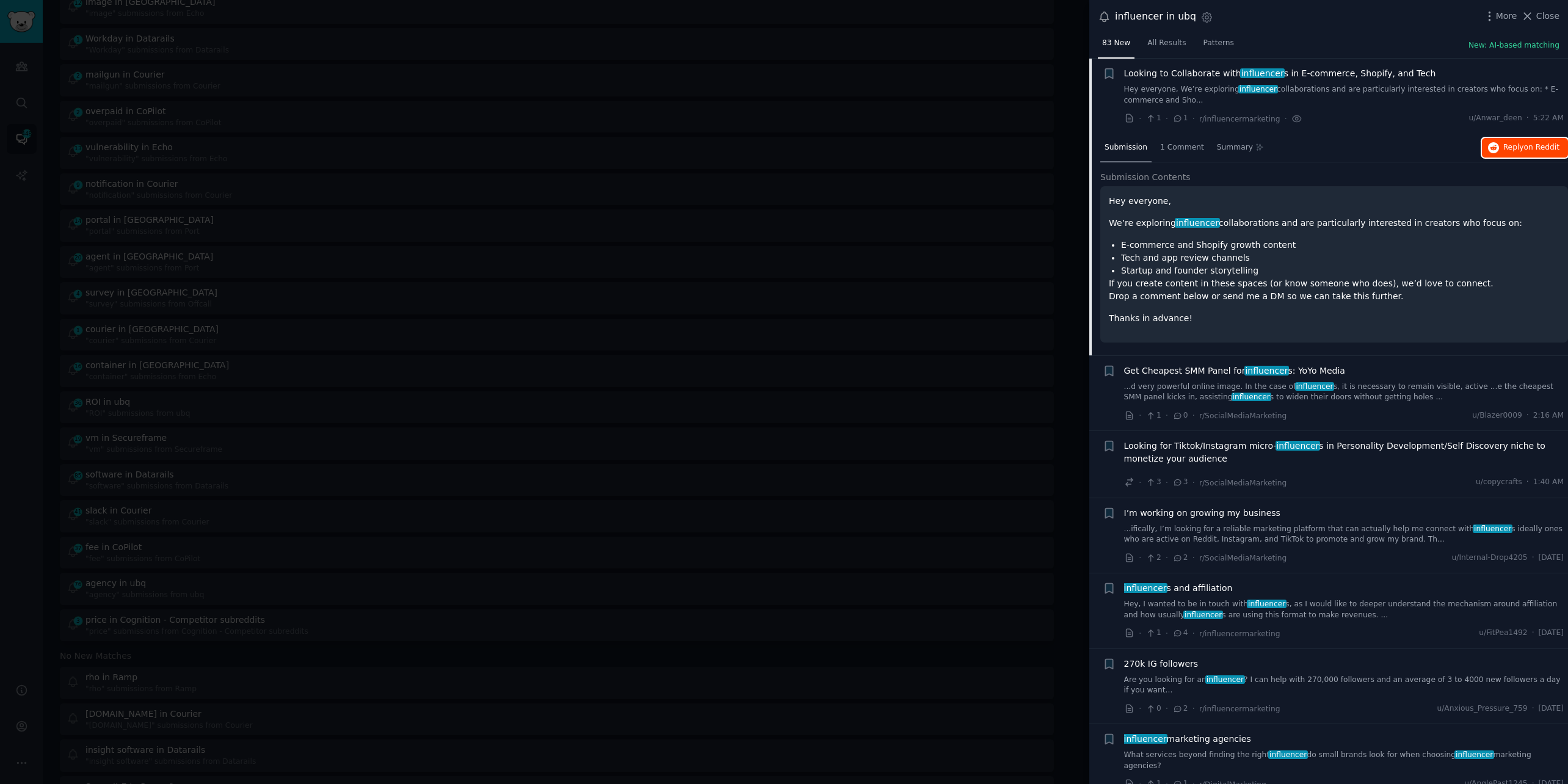
click at [1515, 154] on button "Reply on Reddit" at bounding box center [1526, 148] width 86 height 19
click at [309, 24] on div at bounding box center [784, 392] width 1568 height 784
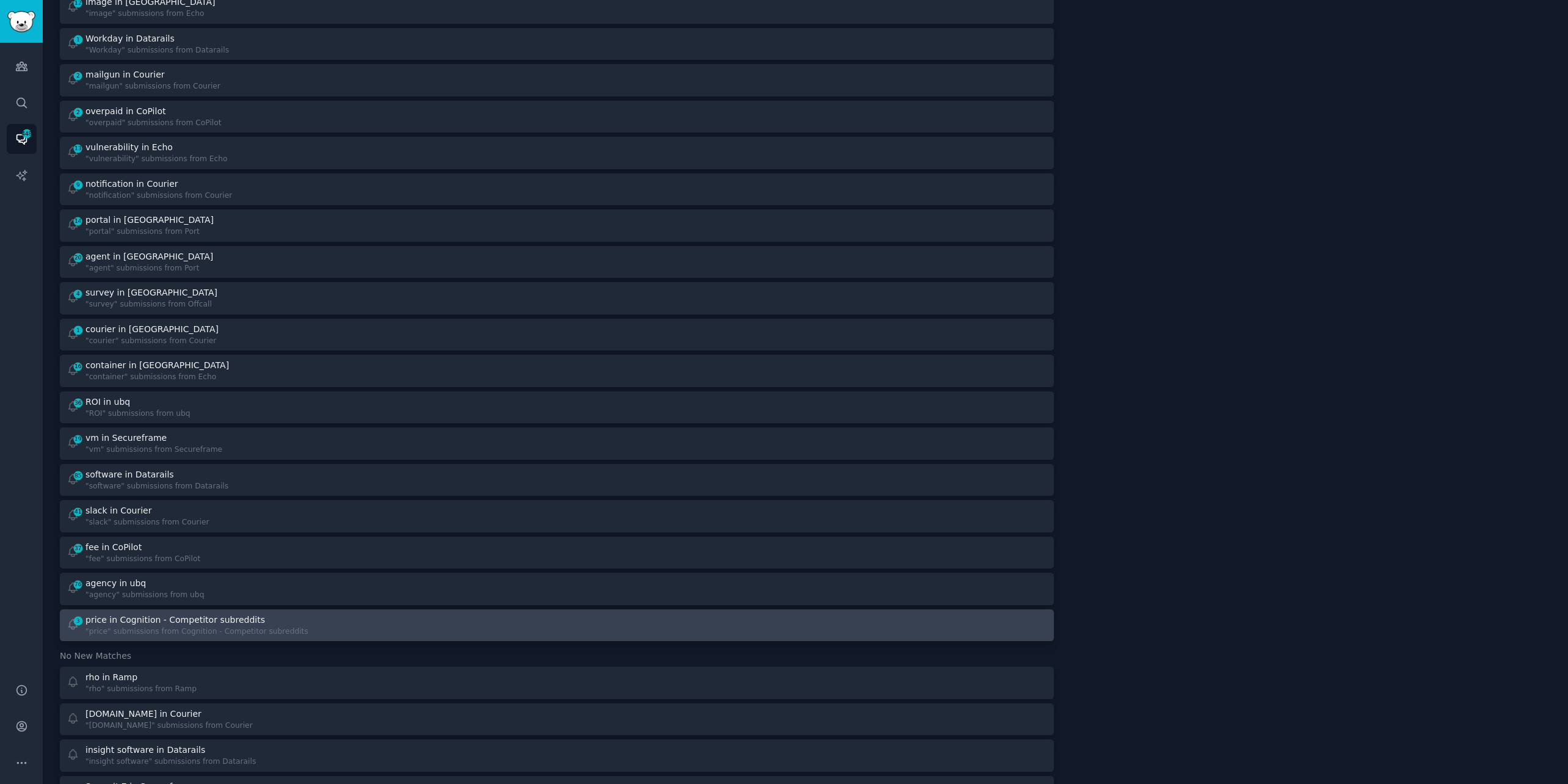
click at [151, 616] on div "price in Cognition - Competitor subreddits" at bounding box center [175, 620] width 179 height 13
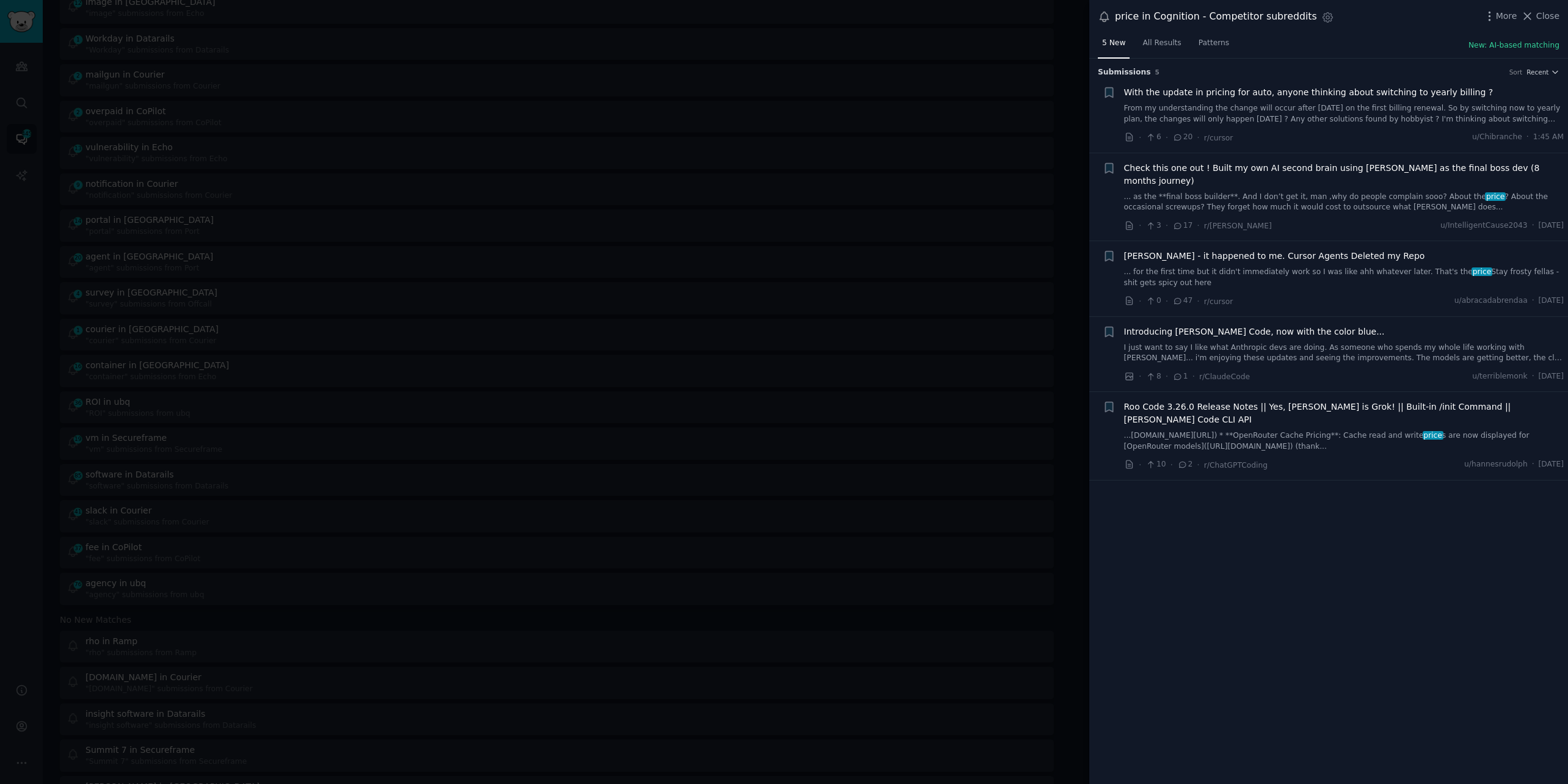
click at [1391, 109] on link "From my understanding the change will occur after [DATE] on the first billing r…" at bounding box center [1344, 114] width 440 height 22
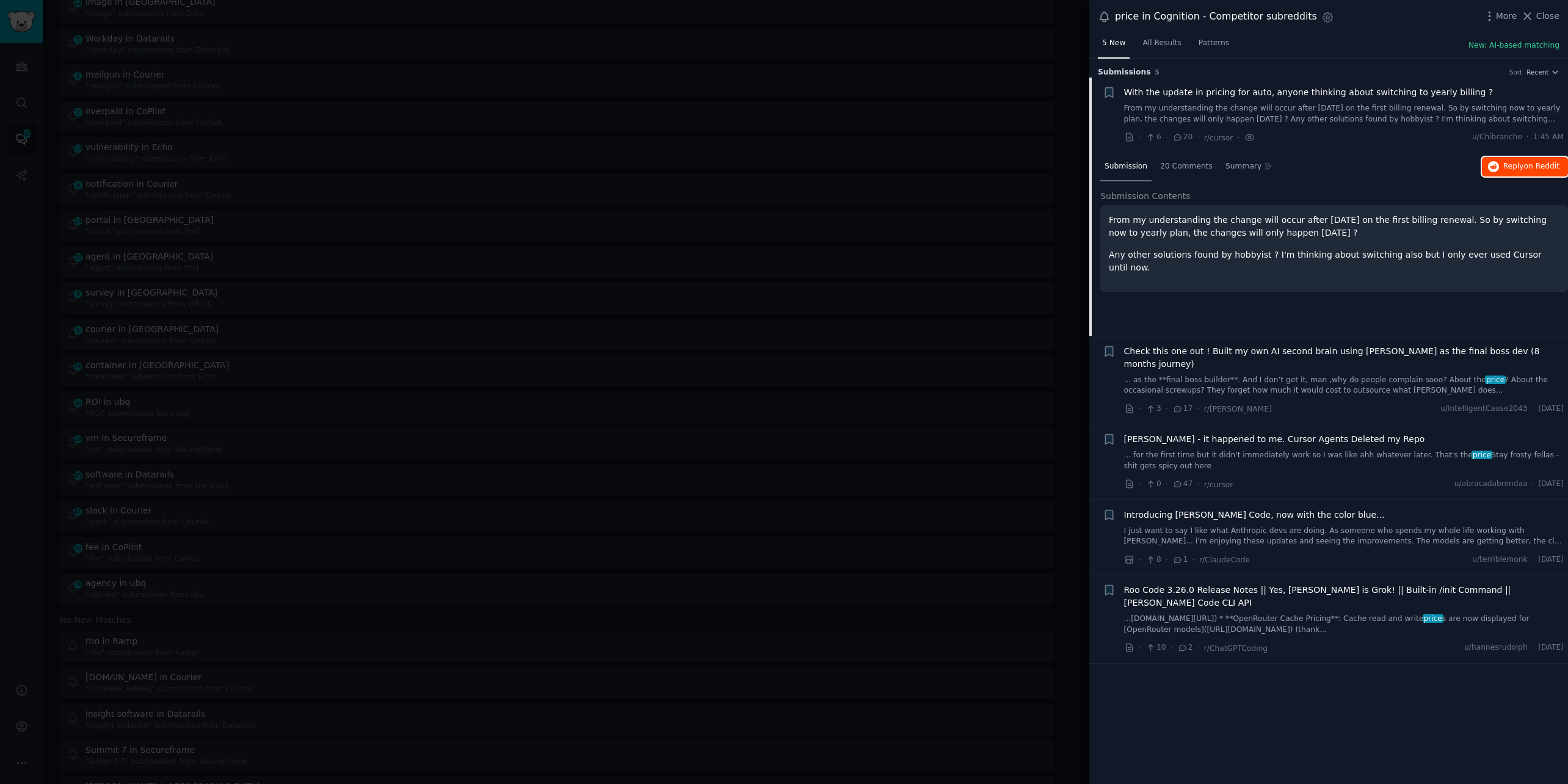
click at [1520, 166] on span "Reply on Reddit" at bounding box center [1531, 166] width 56 height 11
click at [293, 34] on div at bounding box center [784, 392] width 1568 height 784
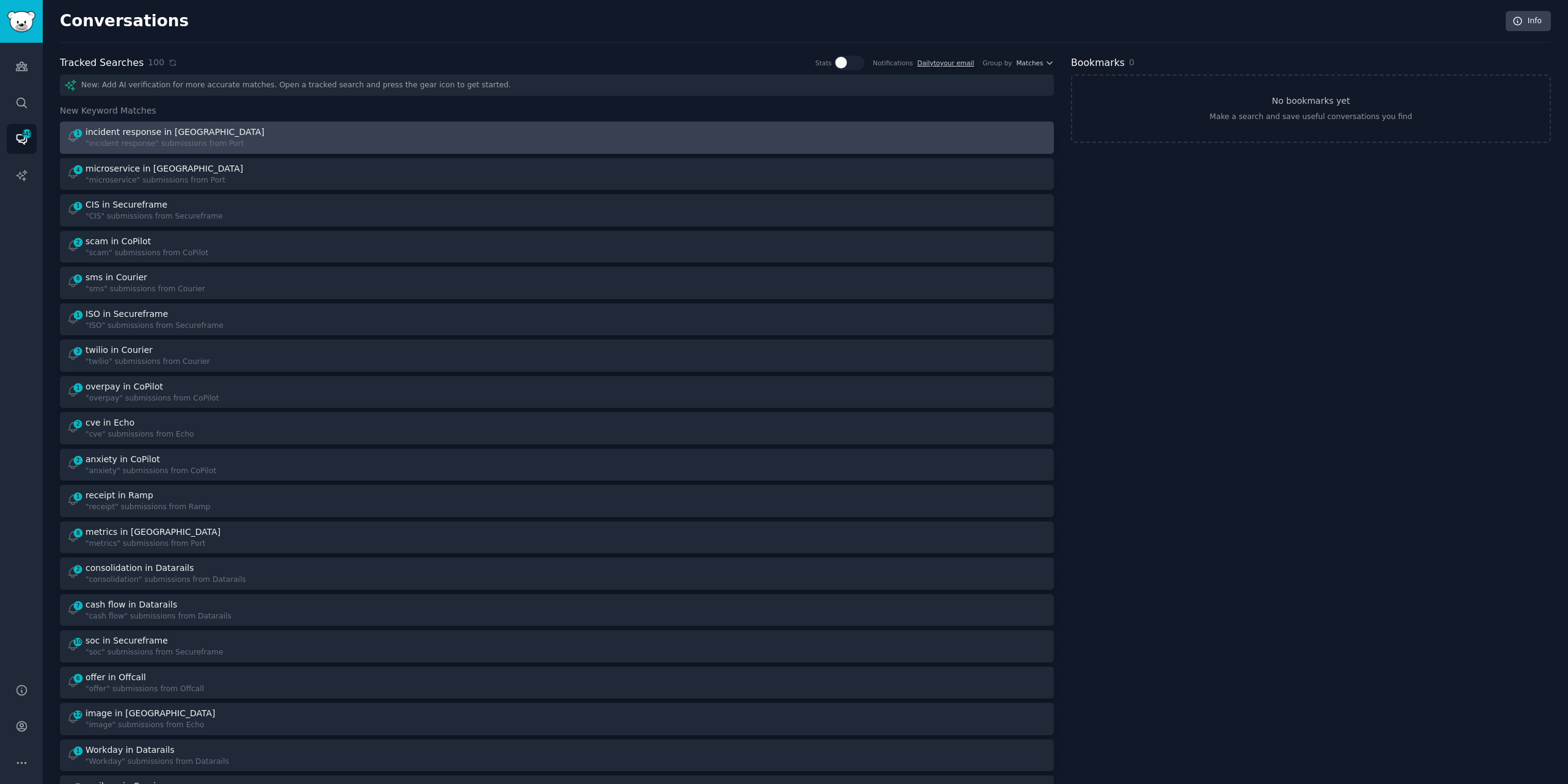
click at [194, 137] on div "incident response in [GEOGRAPHIC_DATA]" at bounding box center [176, 132] width 182 height 13
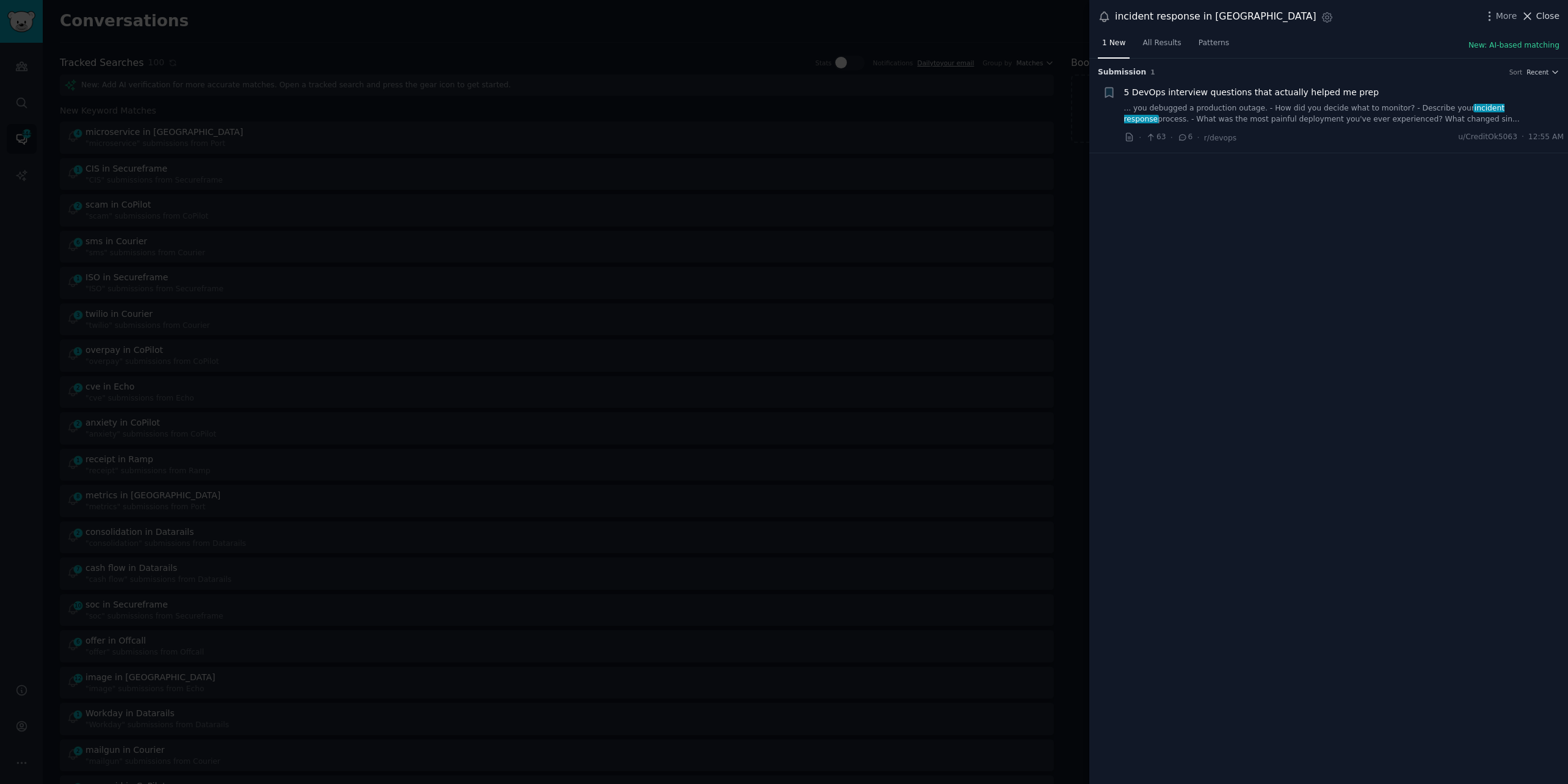
click at [1546, 14] on span "Close" at bounding box center [1548, 17] width 23 height 13
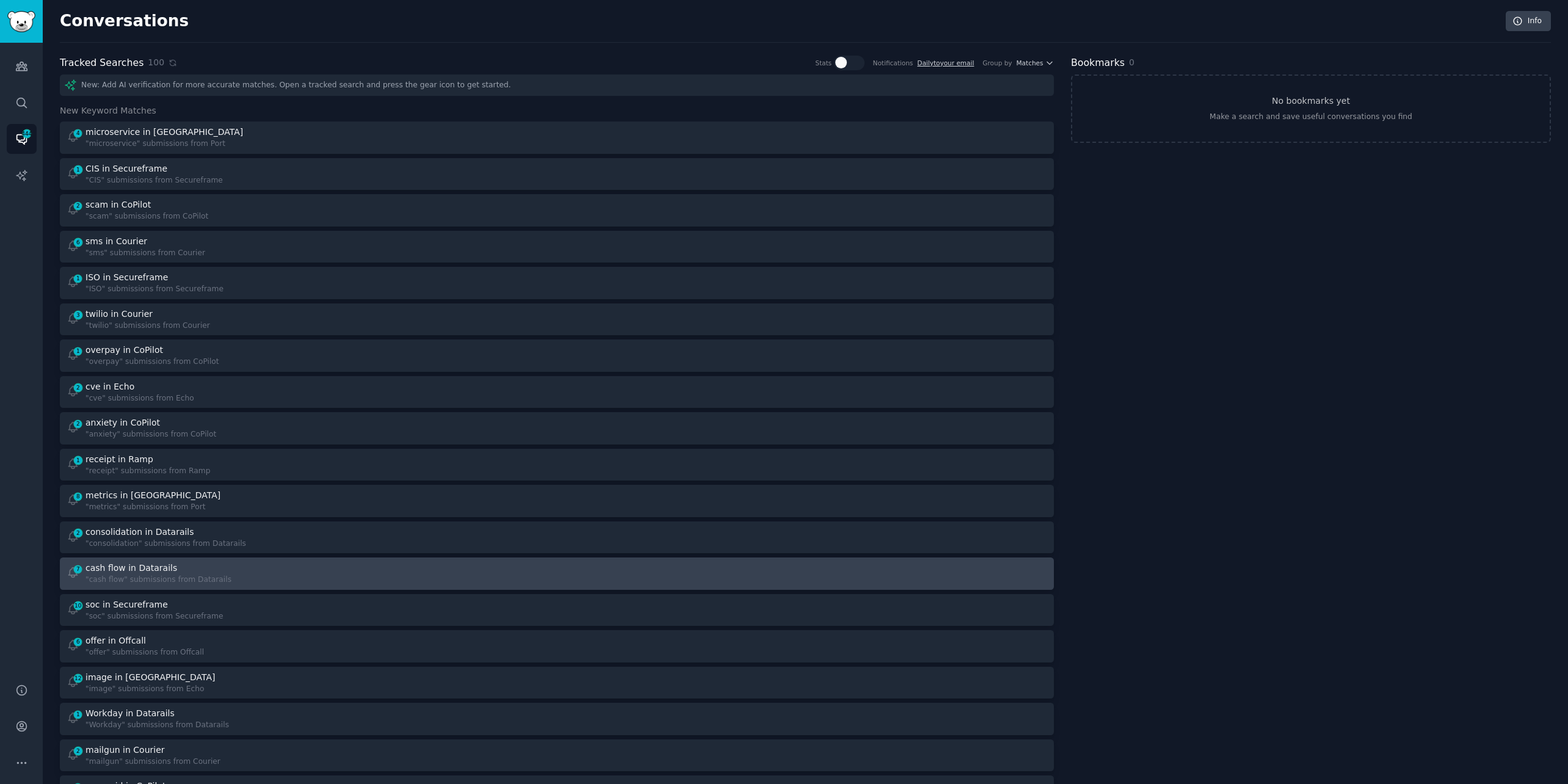
click at [539, 565] on div "7 cash flow in Datarails "cash flow" submissions from Datarails" at bounding box center [308, 573] width 483 height 24
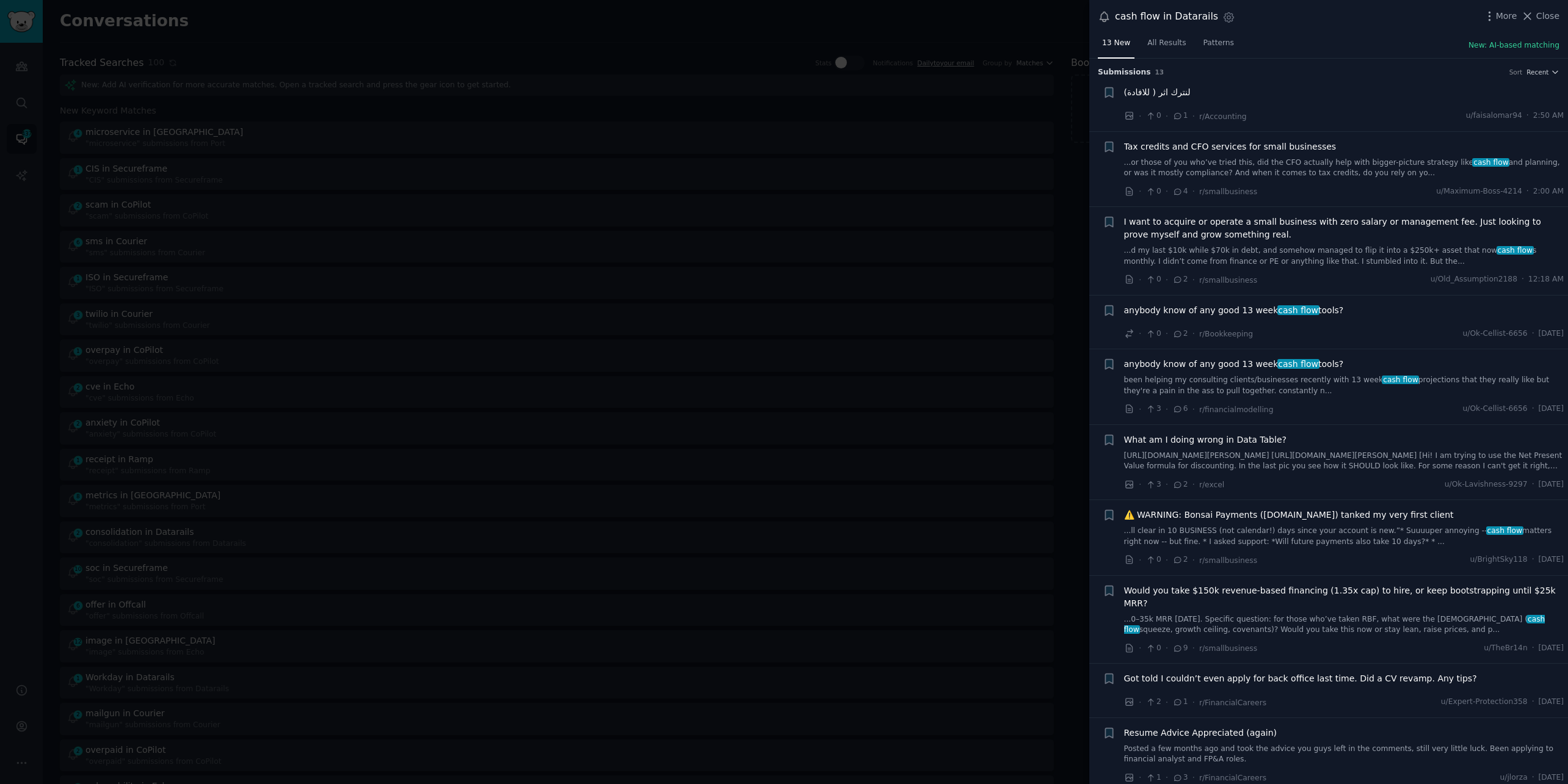
click at [1278, 307] on span "cash flow" at bounding box center [1299, 310] width 42 height 10
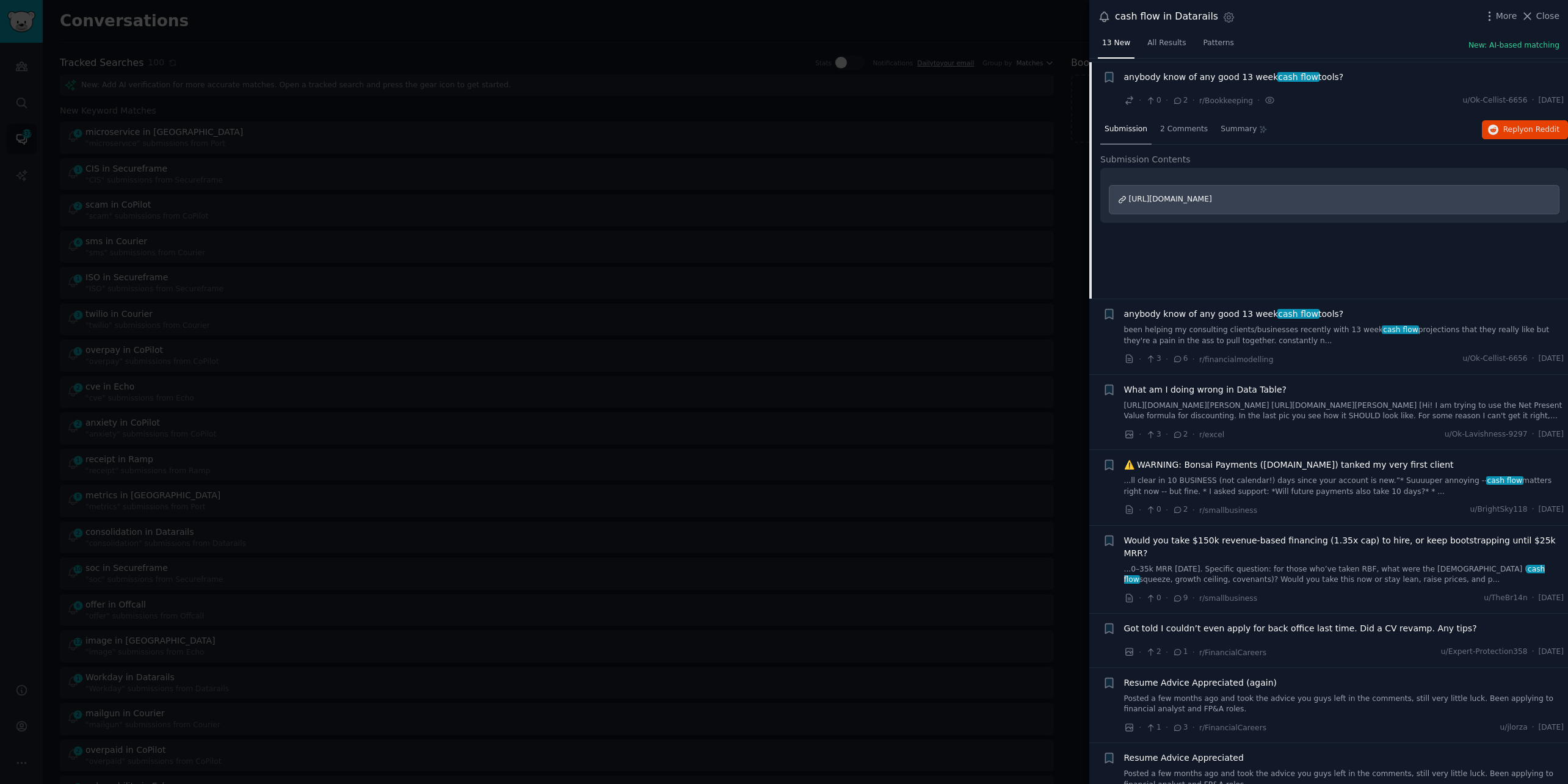
scroll to position [236, 0]
click at [1507, 122] on span "Reply on Reddit" at bounding box center [1531, 127] width 56 height 11
